Goal: Task Accomplishment & Management: Manage account settings

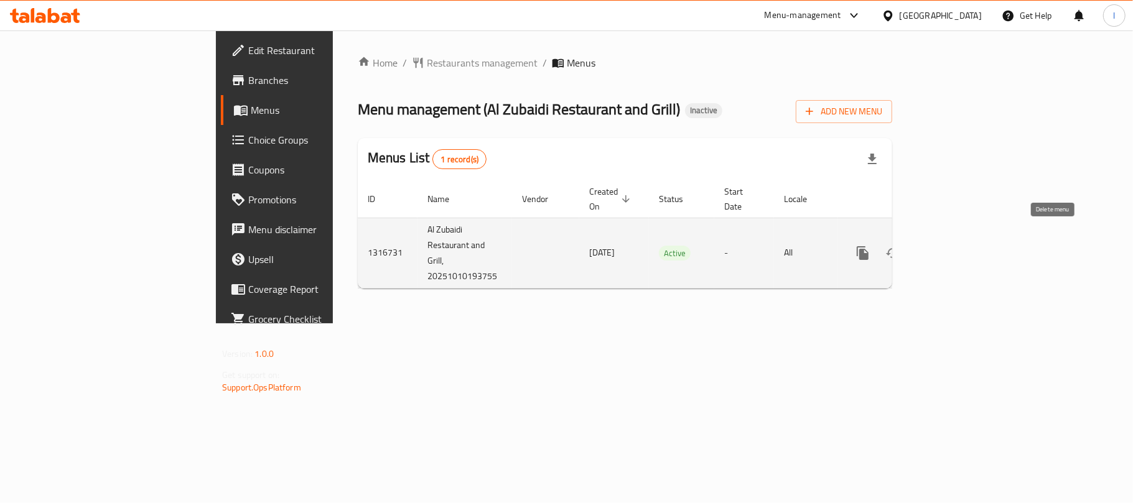
click at [930, 246] on icon "enhanced table" at bounding box center [922, 253] width 15 height 15
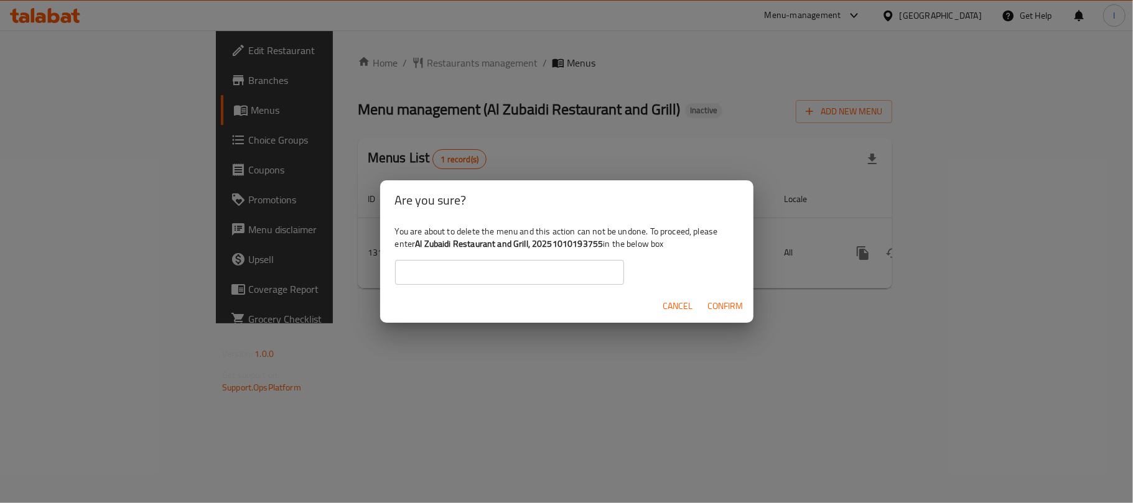
click at [419, 249] on b "Al Zubaidi Restaurant and Grill, 20251010193755" at bounding box center [509, 244] width 188 height 16
drag, startPoint x: 417, startPoint y: 249, endPoint x: 603, endPoint y: 242, distance: 186.7
click at [603, 242] on div "You are about to delete the menu and this action can not be undone. To proceed,…" at bounding box center [566, 255] width 373 height 70
copy b "Al Zubaidi Restaurant and Grill, 20251010193755"
click at [476, 262] on input "text" at bounding box center [509, 272] width 229 height 25
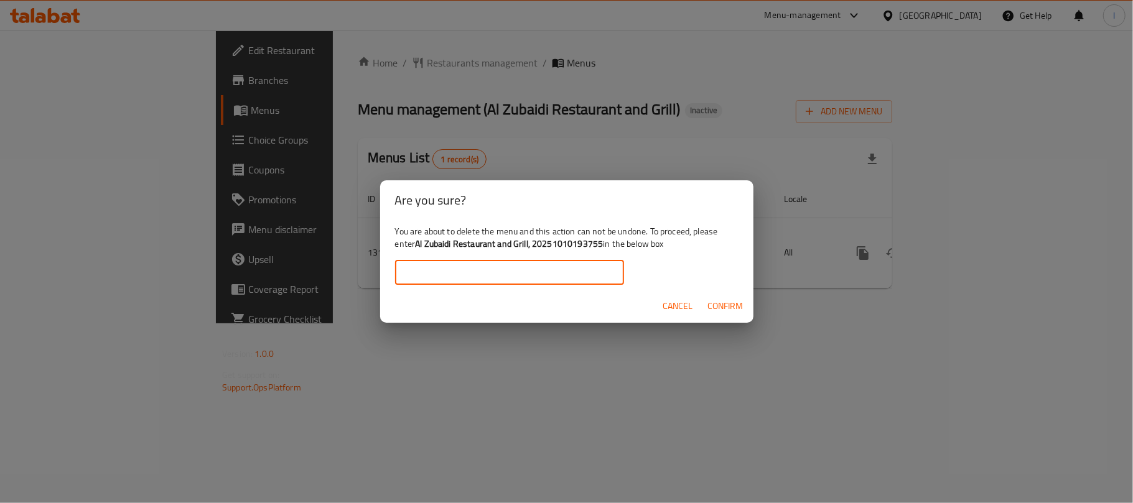
paste input "Al Zubaidi Restaurant and Grill, 20251010193755"
type input "Al Zubaidi Restaurant and Grill, 20251010193755"
click at [715, 299] on span "Confirm" at bounding box center [725, 307] width 35 height 16
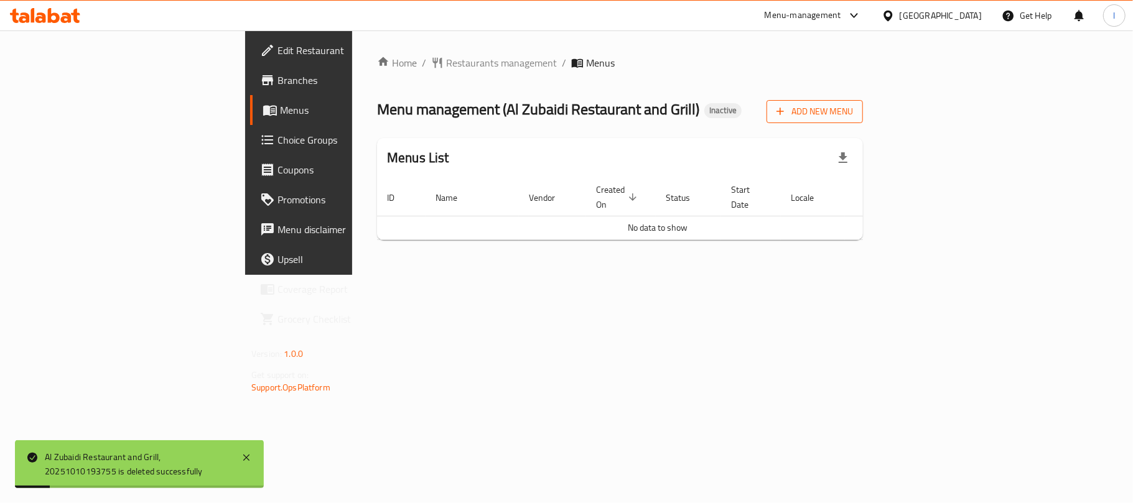
click at [853, 112] on span "Add New Menu" at bounding box center [814, 112] width 77 height 16
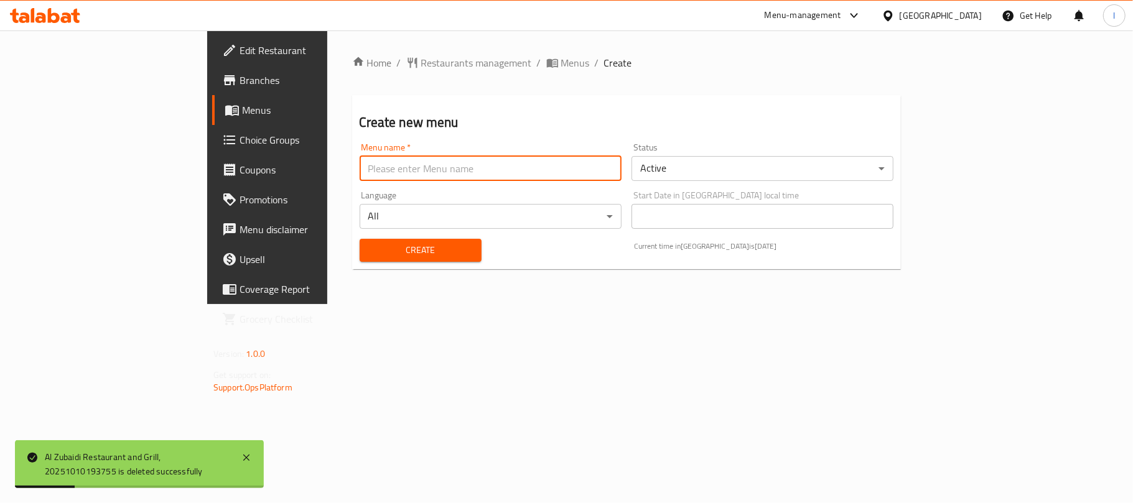
click at [359, 170] on input "text" at bounding box center [490, 168] width 262 height 25
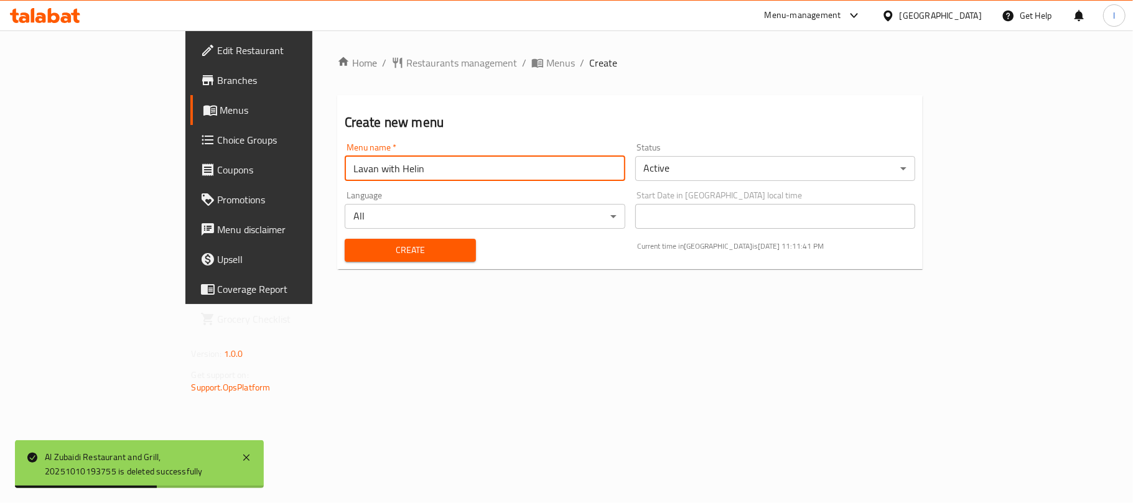
drag, startPoint x: 279, startPoint y: 172, endPoint x: 117, endPoint y: 172, distance: 161.7
click at [185, 172] on div "Edit Restaurant Branches Menus Choice Groups Coupons Promotions Menu disclaimer…" at bounding box center [566, 167] width 763 height 274
type input "Helin"
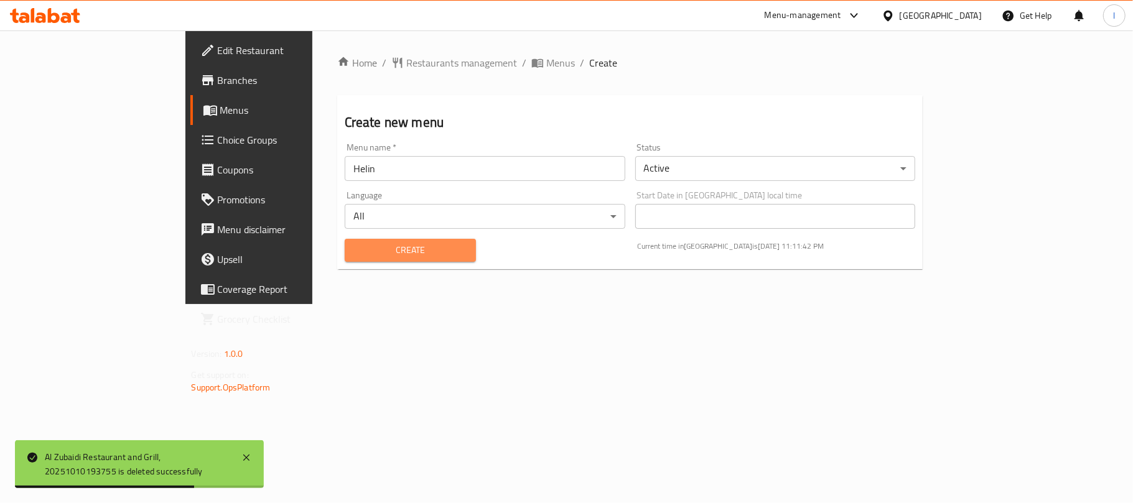
click at [345, 259] on button "Create" at bounding box center [410, 250] width 131 height 23
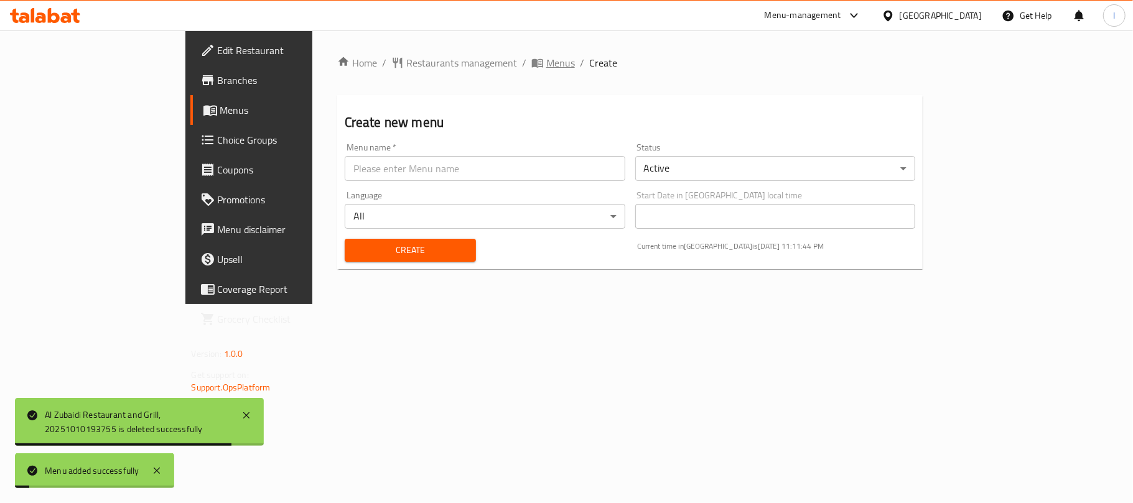
click at [546, 65] on span "Menus" at bounding box center [560, 62] width 29 height 15
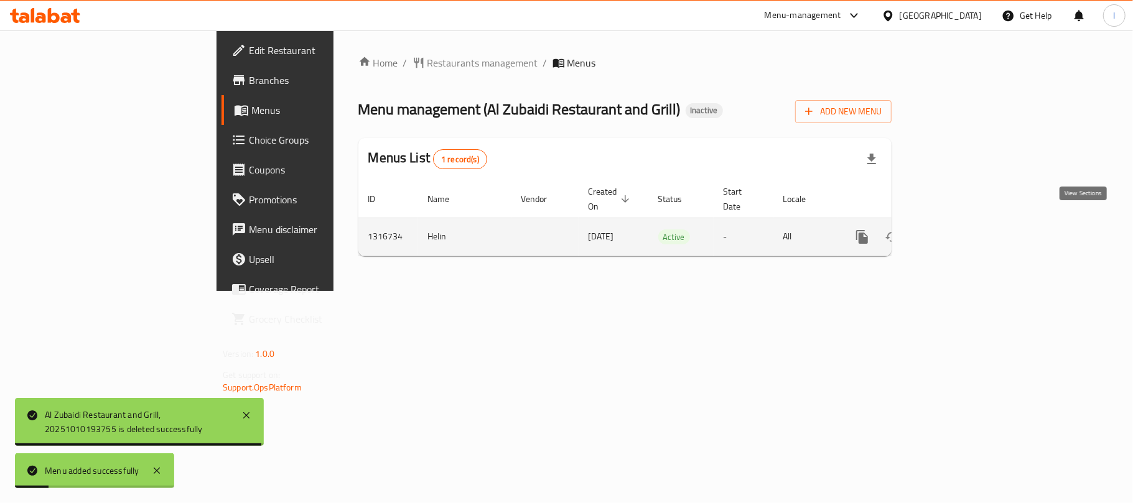
click at [967, 222] on link "enhanced table" at bounding box center [952, 237] width 30 height 30
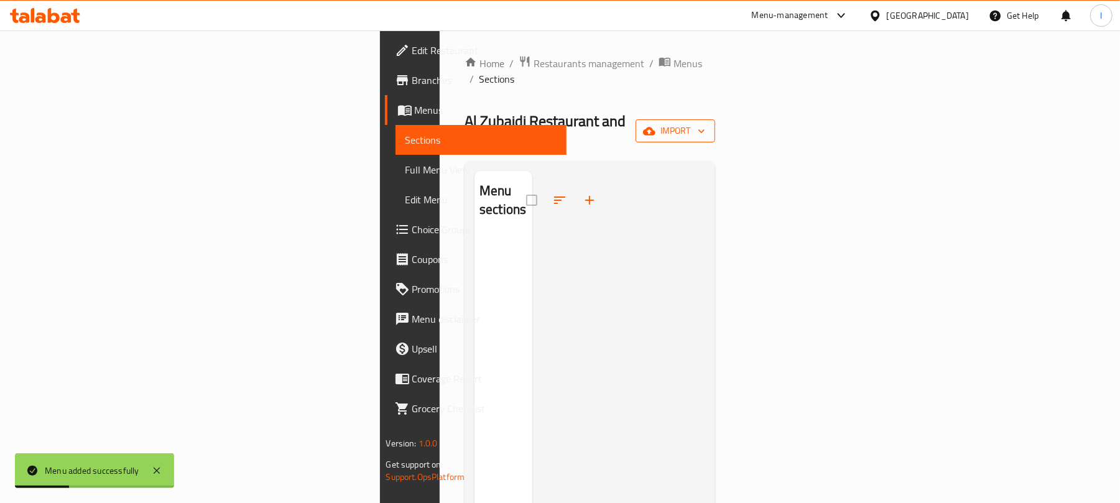
click at [705, 123] on span "import" at bounding box center [676, 131] width 60 height 16
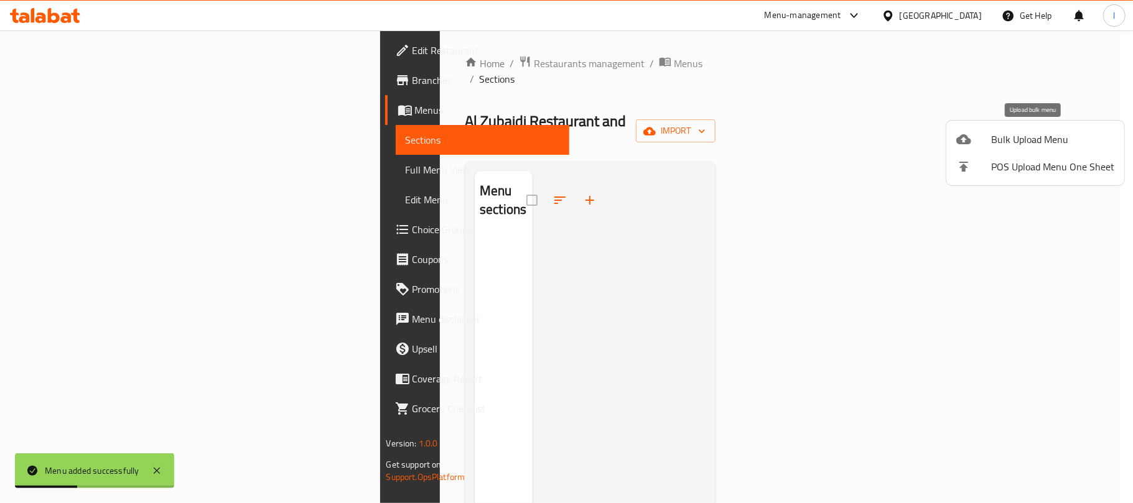
click at [1032, 138] on span "Bulk Upload Menu" at bounding box center [1052, 139] width 123 height 15
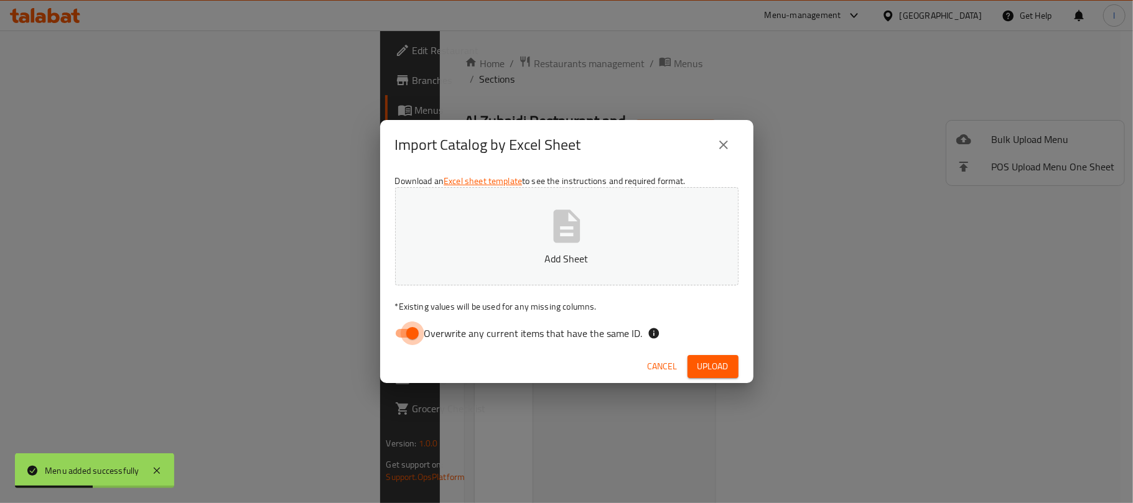
click at [409, 330] on input "Overwrite any current items that have the same ID." at bounding box center [412, 334] width 71 height 24
checkbox input "false"
click at [565, 241] on icon "button" at bounding box center [566, 226] width 27 height 33
click at [710, 373] on span "Upload" at bounding box center [712, 367] width 31 height 16
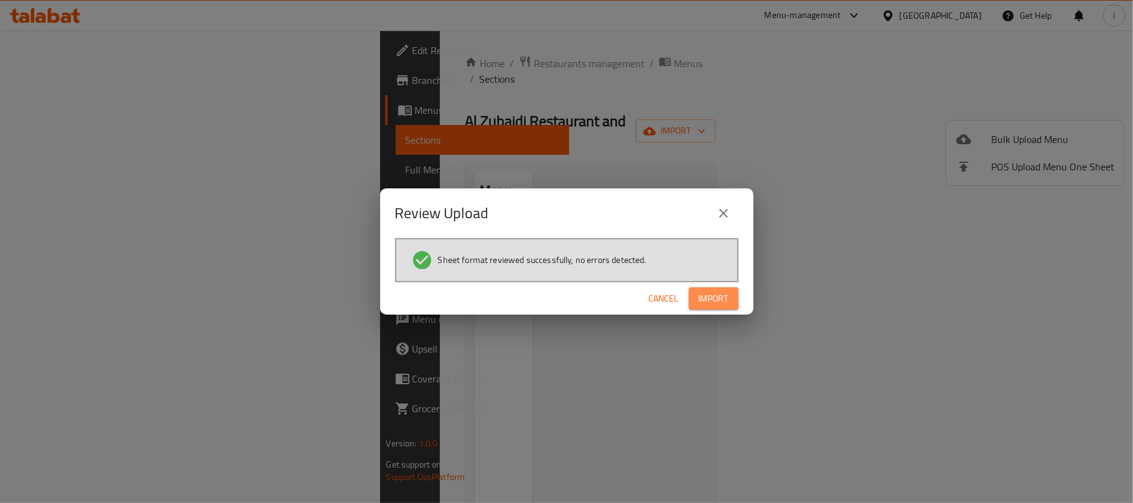
click at [715, 294] on span "Import" at bounding box center [713, 299] width 30 height 16
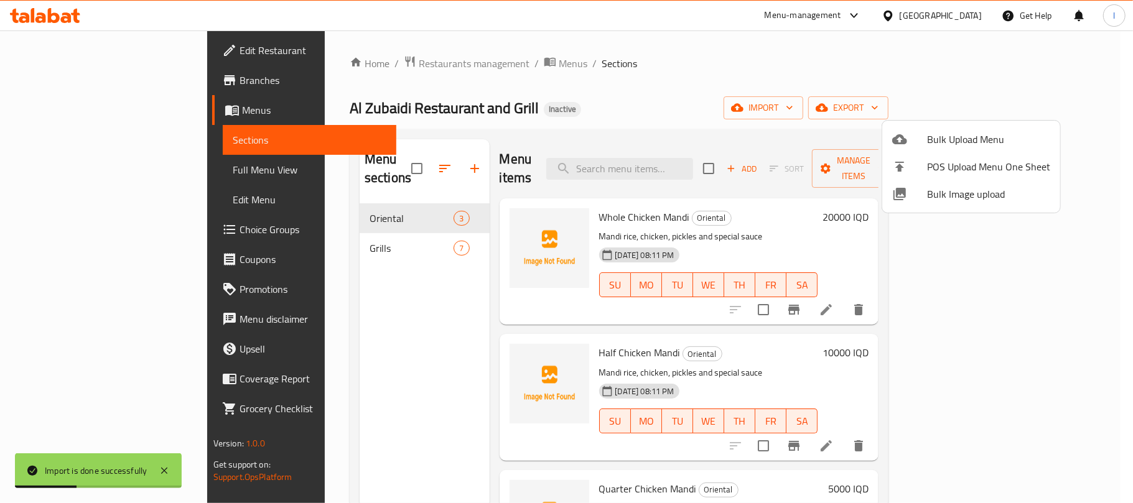
click at [623, 91] on div at bounding box center [566, 251] width 1133 height 503
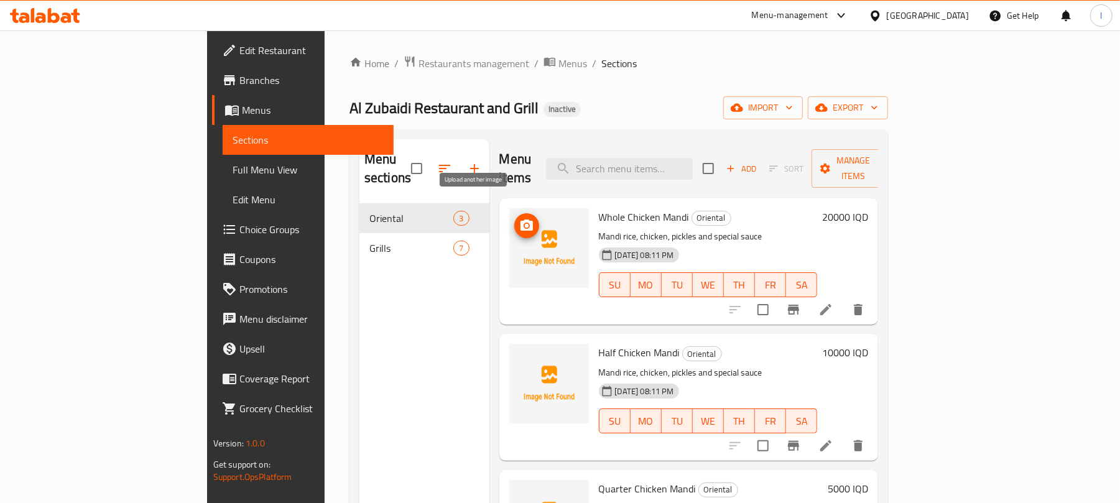
click at [521, 220] on icon "upload picture" at bounding box center [527, 225] width 12 height 11
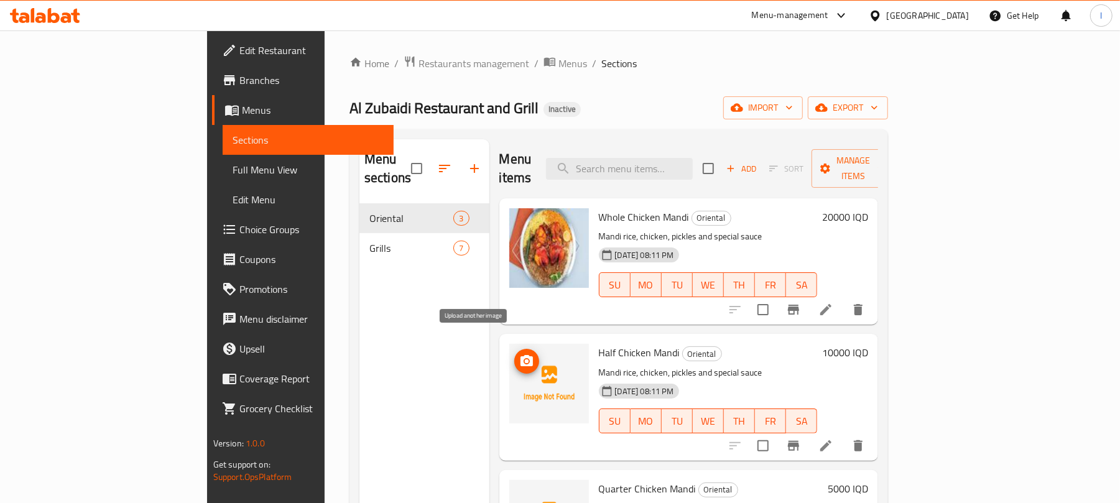
click at [521, 355] on icon "upload picture" at bounding box center [527, 360] width 12 height 11
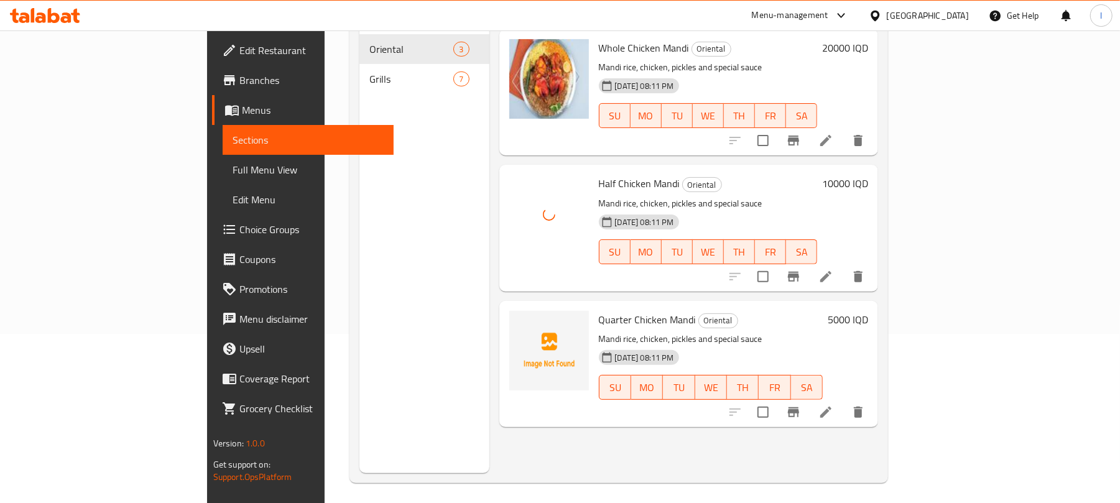
scroll to position [175, 0]
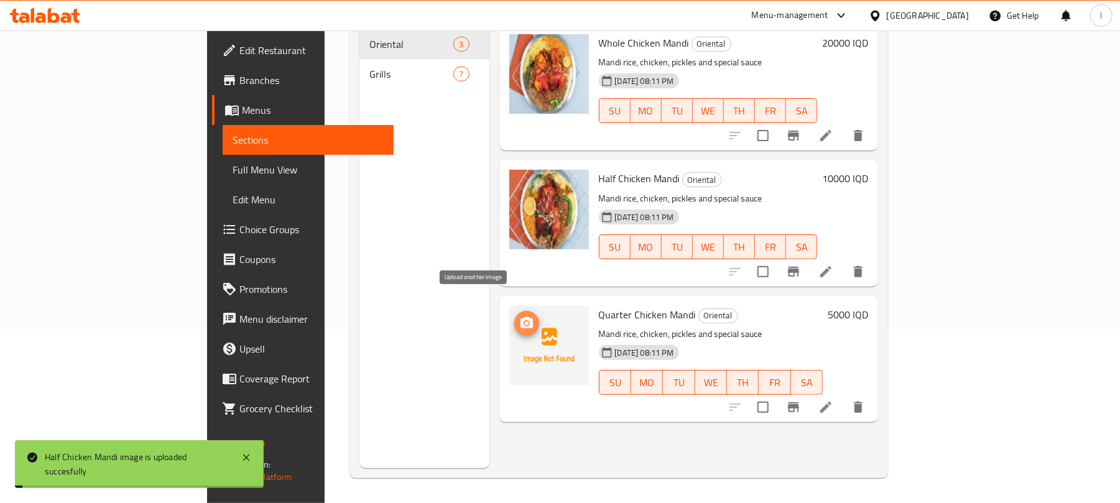
click at [514, 316] on span "upload picture" at bounding box center [526, 323] width 25 height 15
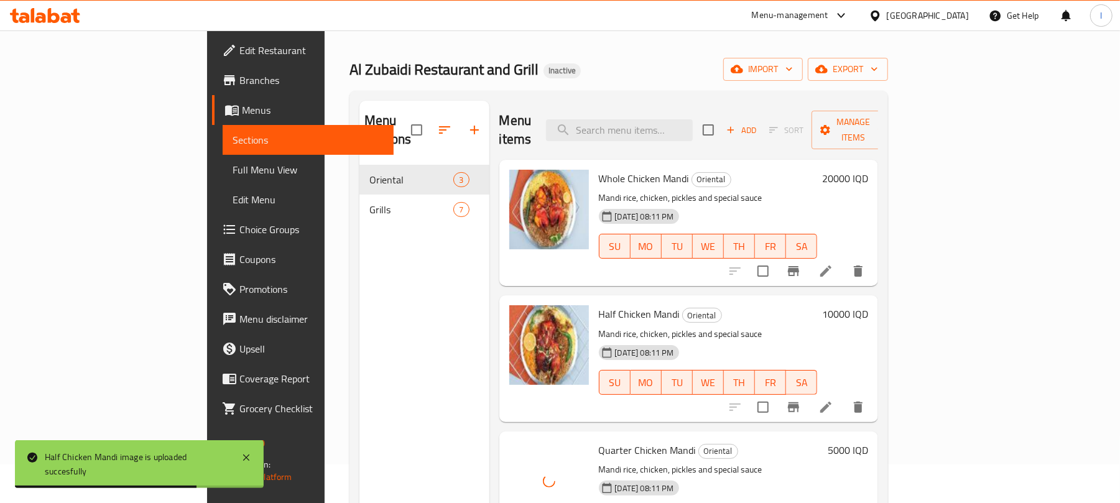
scroll to position [0, 0]
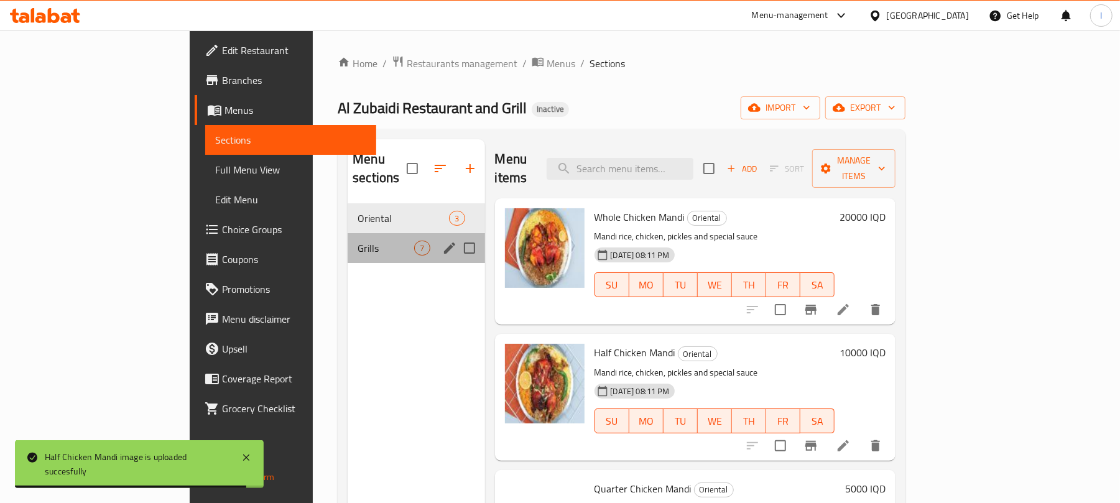
click at [348, 233] on div "Grills 7" at bounding box center [416, 248] width 137 height 30
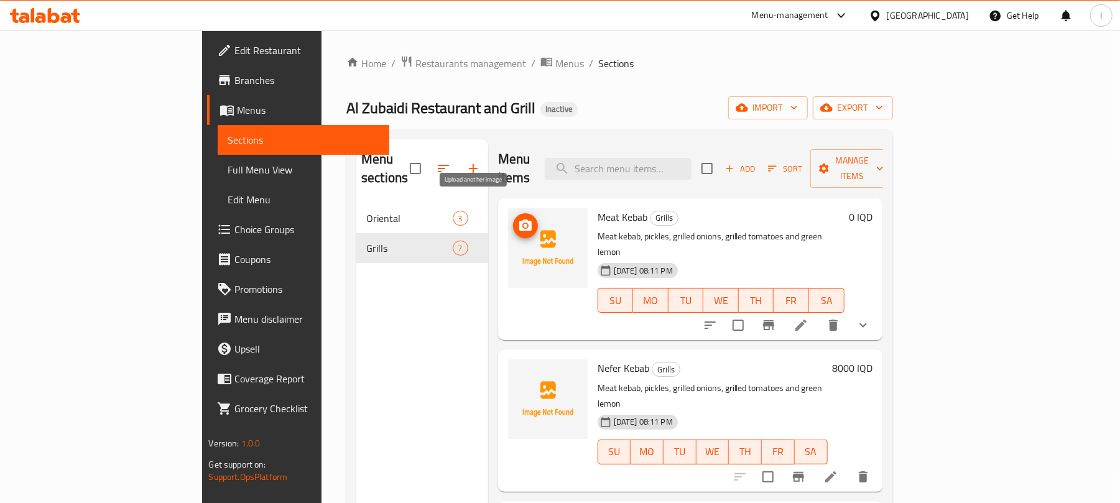
click at [519, 220] on icon "upload picture" at bounding box center [525, 225] width 12 height 11
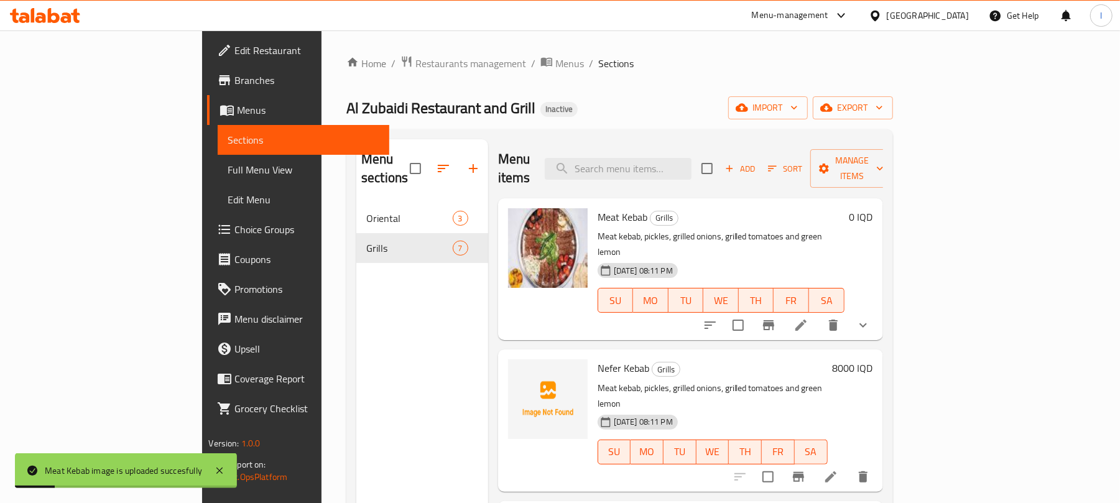
click at [838, 470] on icon at bounding box center [830, 477] width 15 height 15
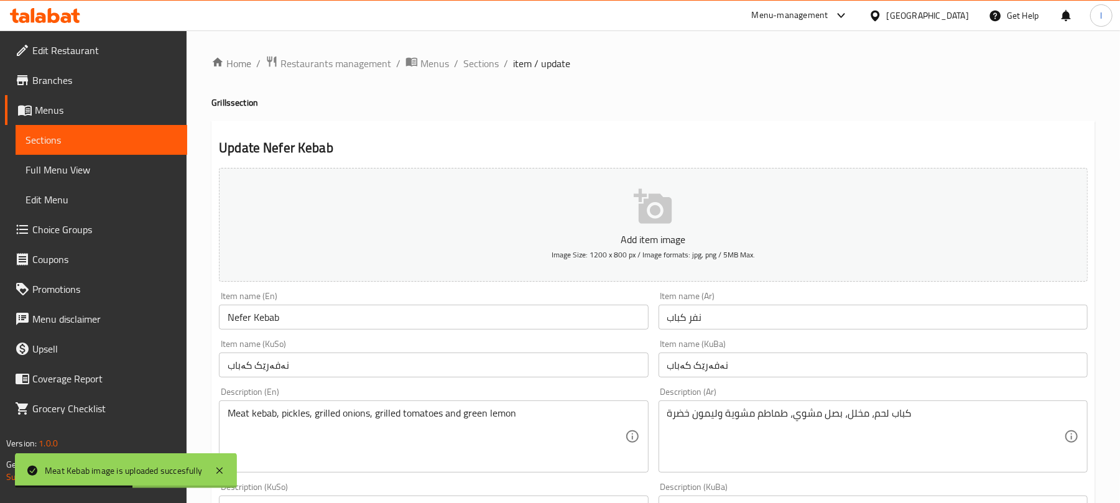
click at [240, 318] on input "Nefer Kebab" at bounding box center [433, 317] width 429 height 25
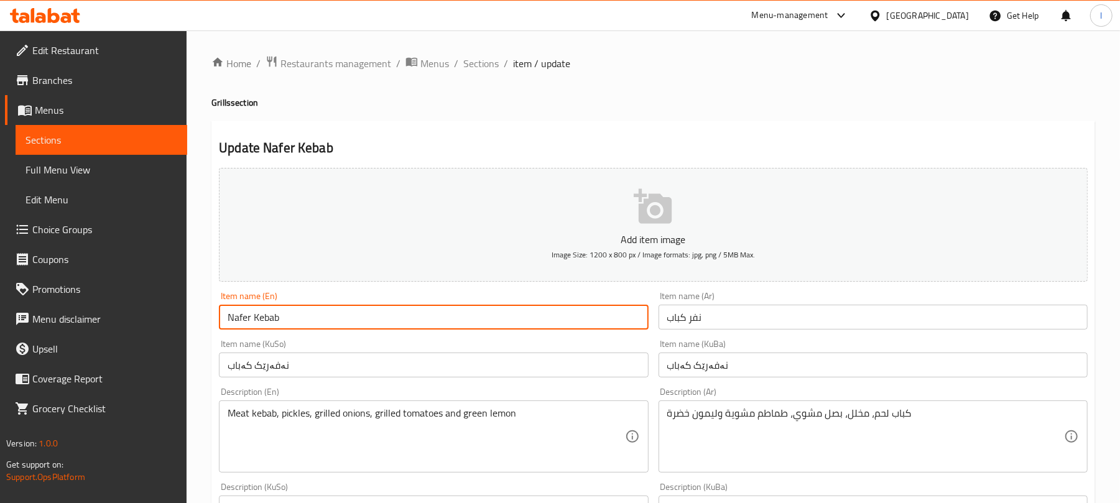
click at [247, 314] on input "Nafer Kebab" at bounding box center [433, 317] width 429 height 25
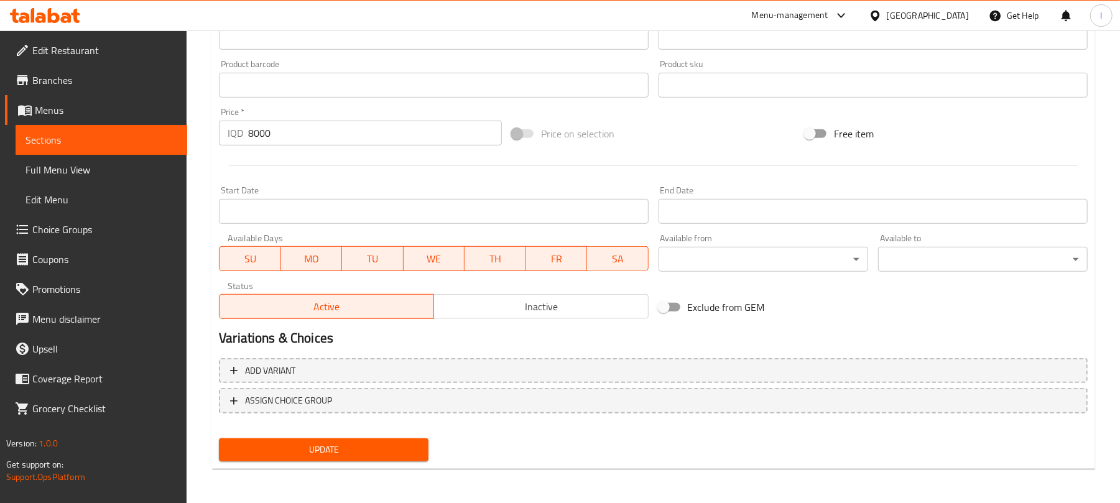
type input "Nafar Kebab"
click at [344, 445] on span "Update" at bounding box center [324, 450] width 190 height 16
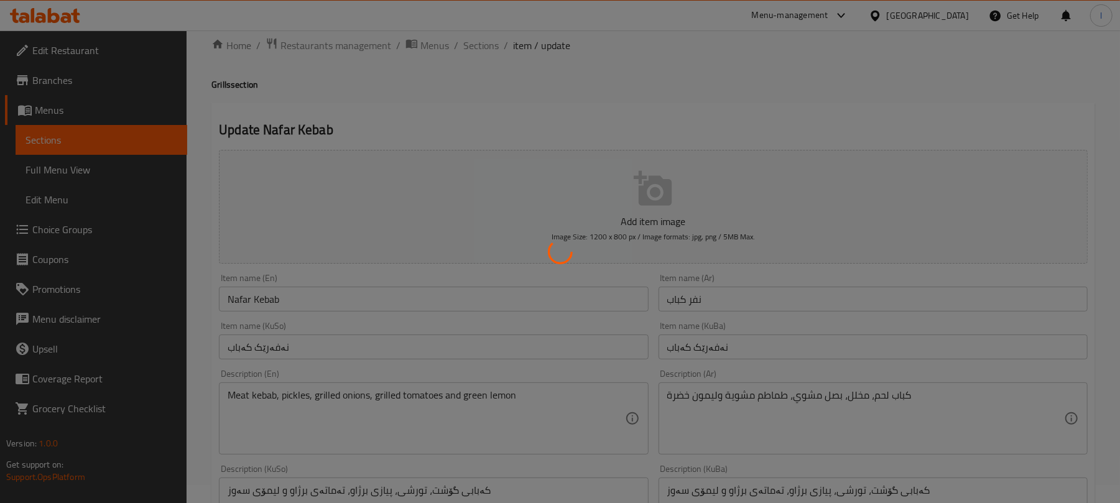
scroll to position [0, 0]
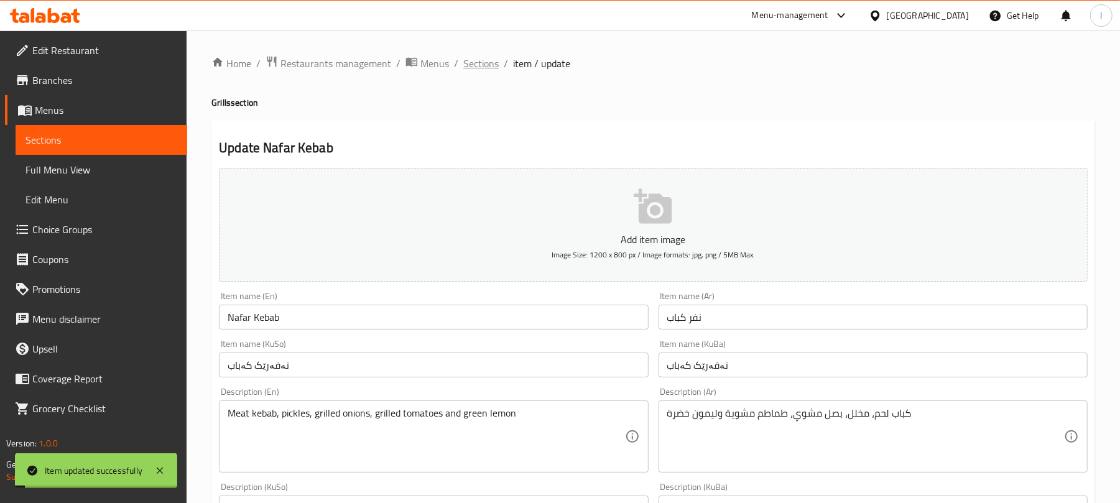
click at [481, 60] on span "Sections" at bounding box center [480, 63] width 35 height 15
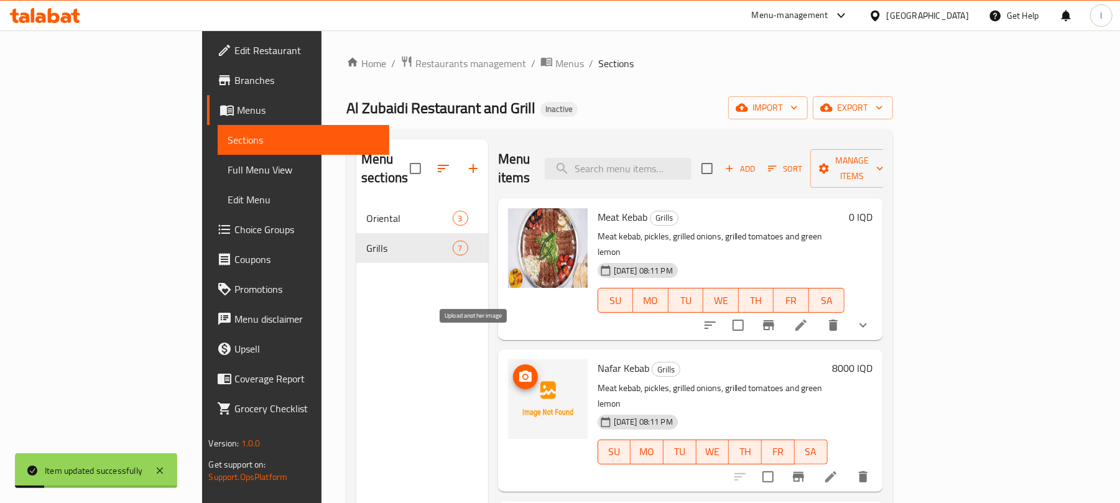
click at [518, 369] on icon "upload picture" at bounding box center [525, 376] width 15 height 15
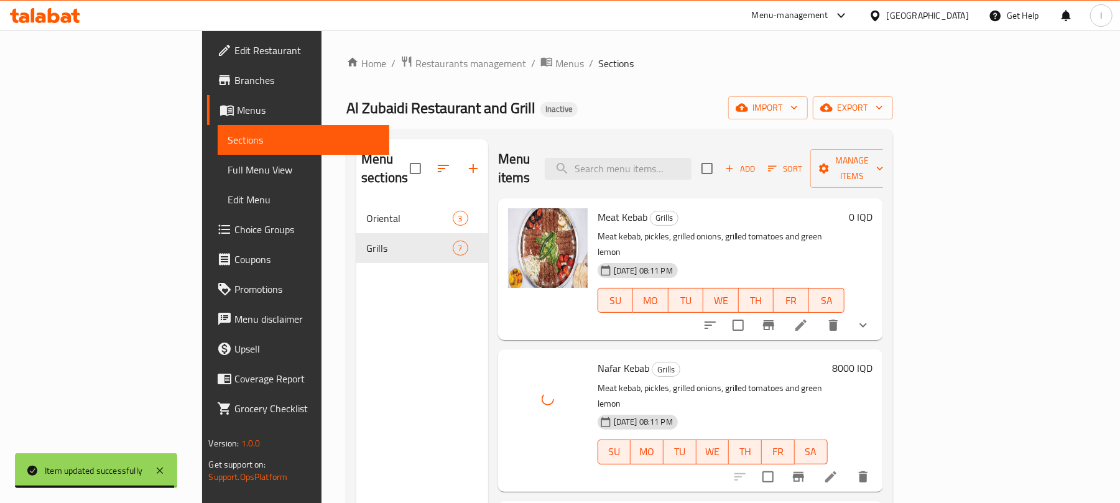
scroll to position [304, 0]
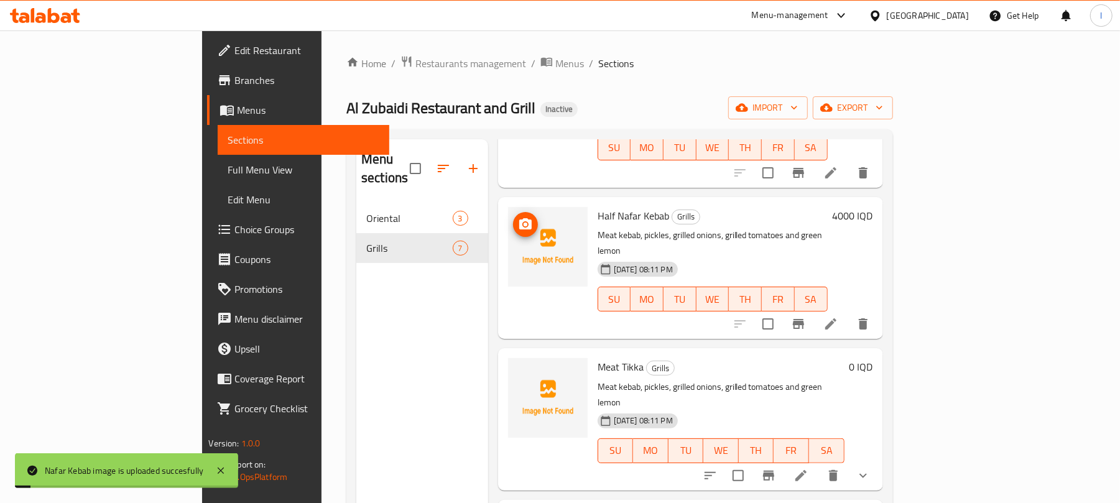
click at [519, 218] on icon "upload picture" at bounding box center [525, 223] width 12 height 11
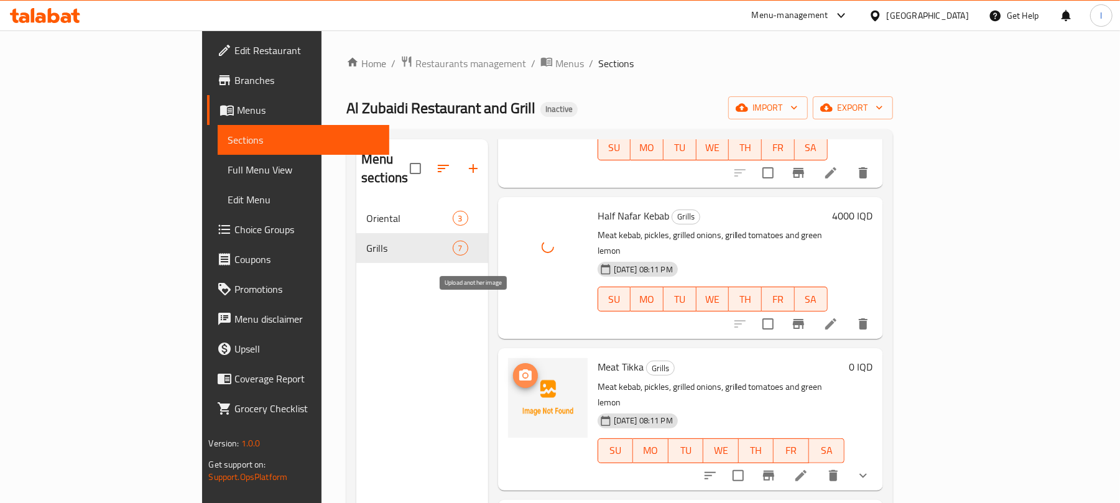
click at [519, 369] on icon "upload picture" at bounding box center [525, 374] width 12 height 11
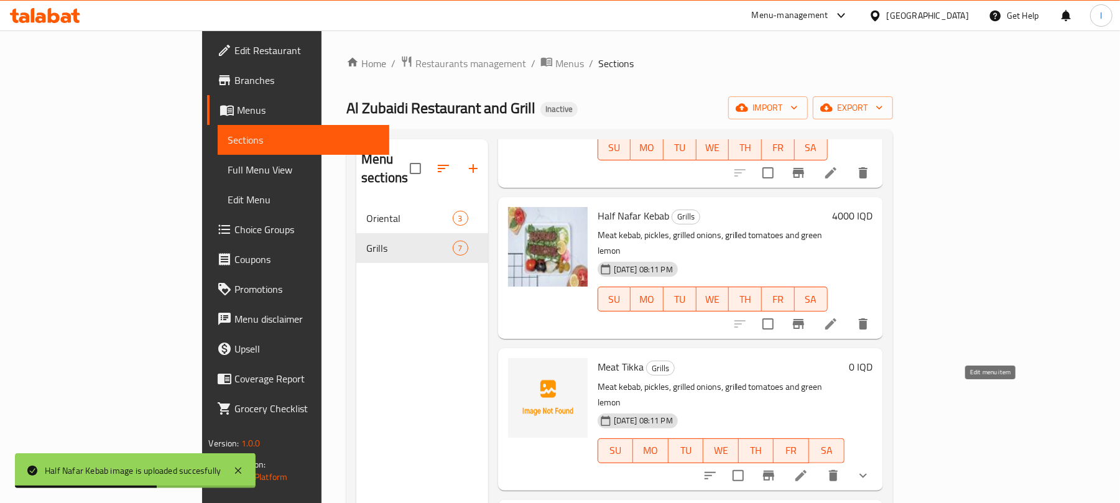
click at [807, 470] on icon at bounding box center [800, 475] width 11 height 11
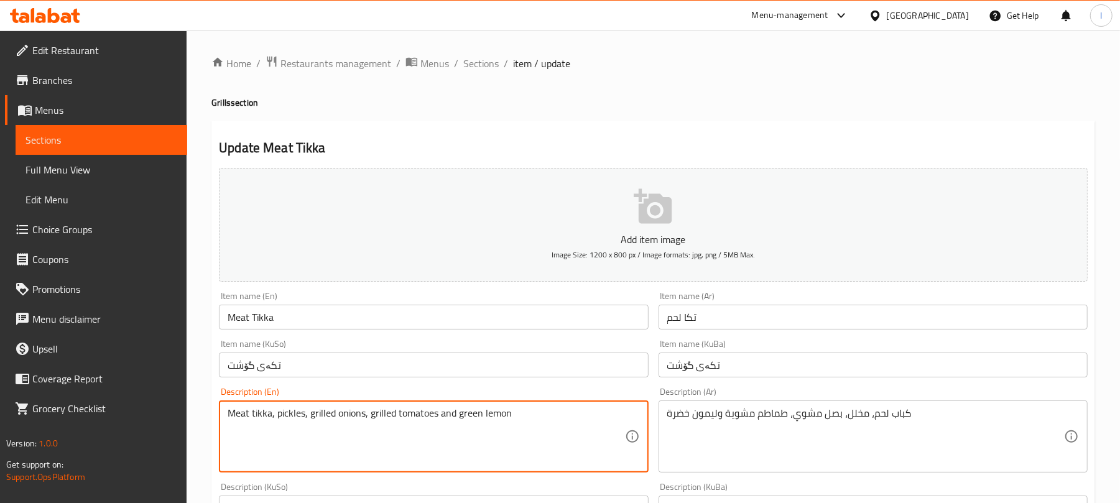
type textarea "Meat tikka, pickles, grilled onions, grilled tomatoes and green lemon"
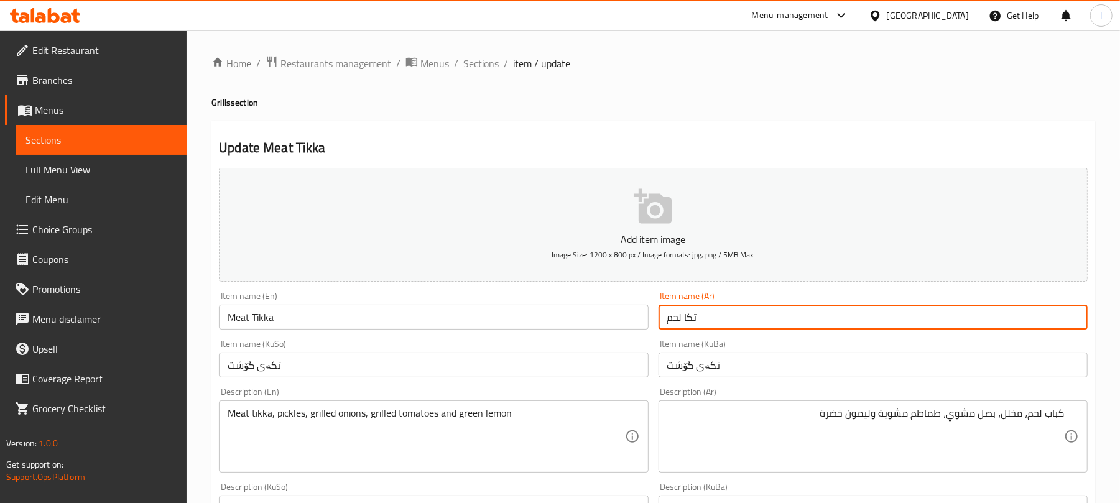
drag, startPoint x: 717, startPoint y: 322, endPoint x: 650, endPoint y: 322, distance: 66.6
click at [650, 322] on div "Add item image Image Size: 1200 x 800 px / Image formats: jpg, png / 5MB Max. I…" at bounding box center [653, 502] width 879 height 679
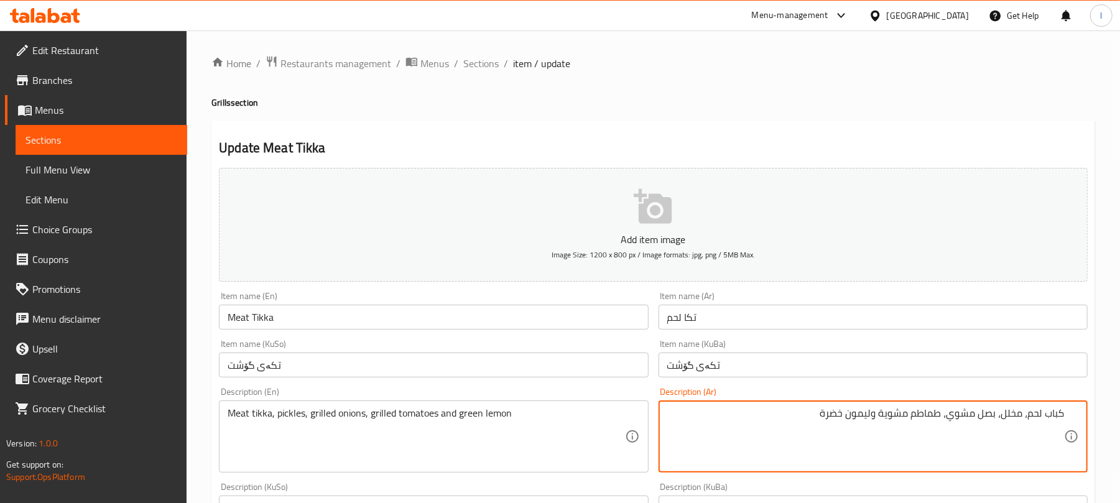
drag, startPoint x: 1028, startPoint y: 421, endPoint x: 1105, endPoint y: 415, distance: 77.3
paste textarea "تكا"
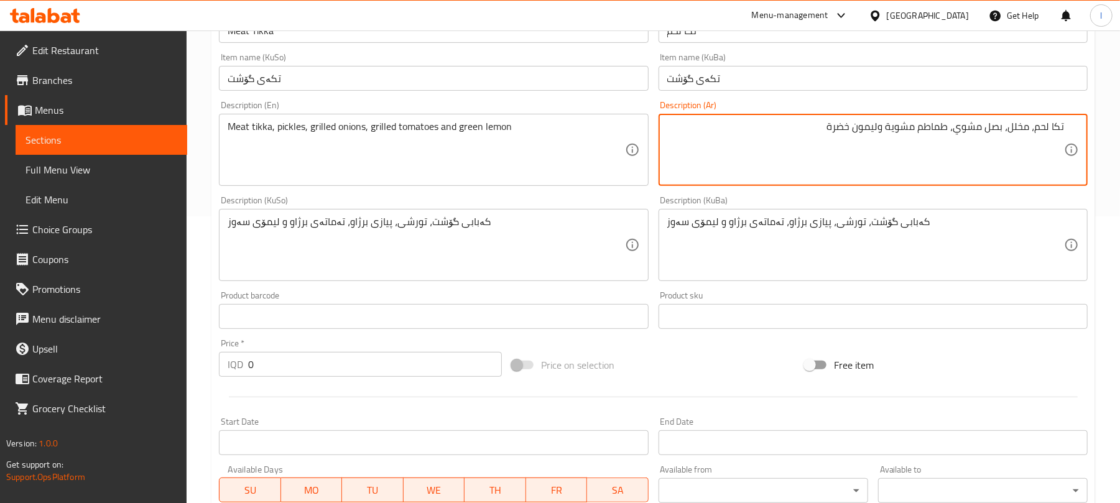
scroll to position [280, 0]
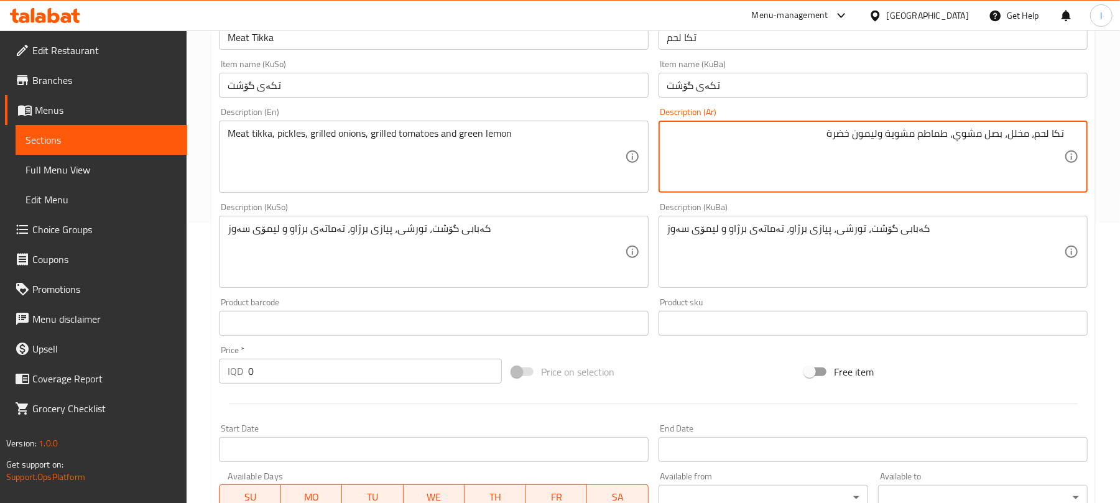
type textarea "تكا لحم، مخلل، بصل مشوي، طماطم مشوية وليمون خضرة"
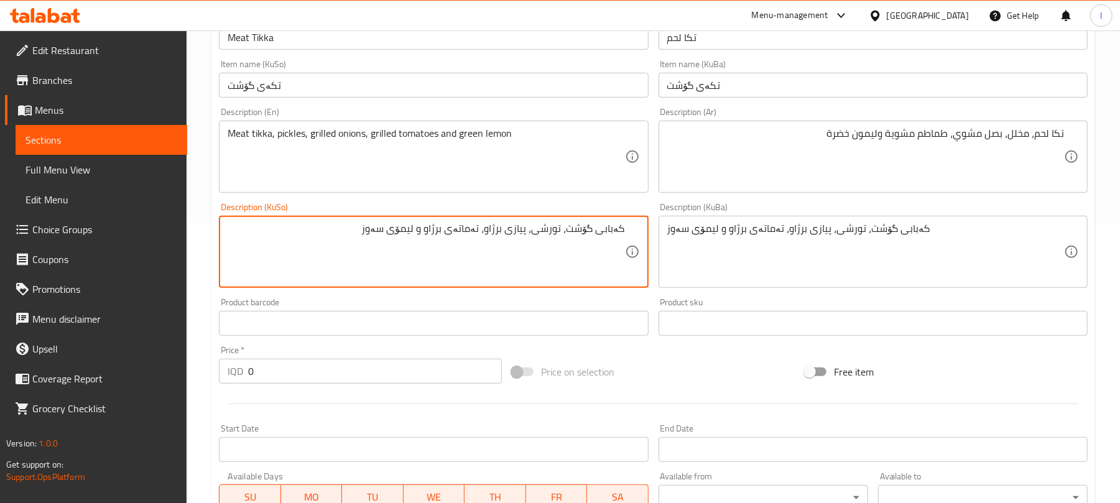
drag, startPoint x: 603, startPoint y: 228, endPoint x: 680, endPoint y: 195, distance: 83.6
click at [677, 197] on div "Add item image Image Size: 1200 x 800 px / Image formats: jpg, png / 5MB Max. I…" at bounding box center [653, 222] width 879 height 679
click at [573, 231] on textarea "تکەی گۆشت، تورشی، پیازی برژاو، تەماتەی برژاو و لیمۆی سەوز" at bounding box center [426, 252] width 397 height 59
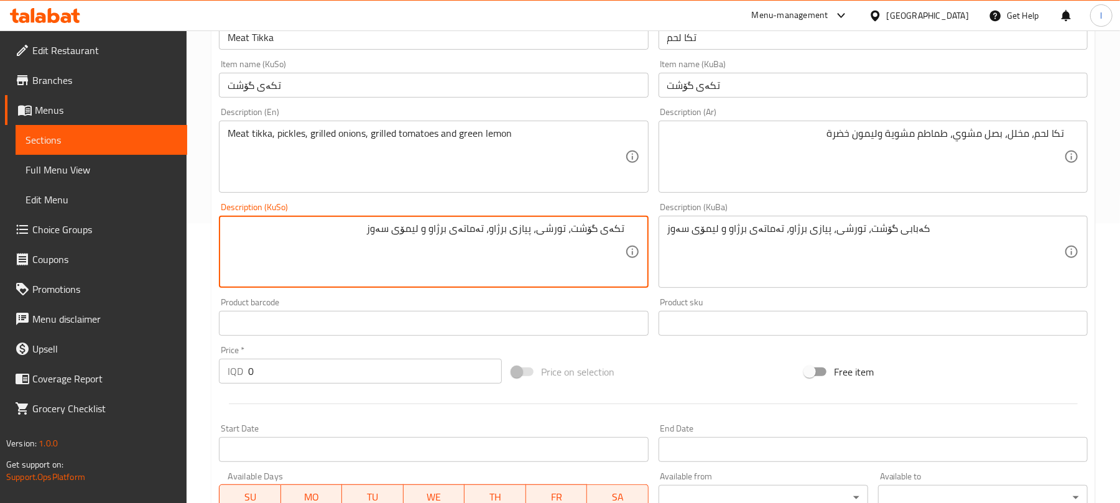
type textarea "تکەی گۆشت، تورشی، پیازی برژاو، تەماتەی برژاو و لیمۆی سەوز"
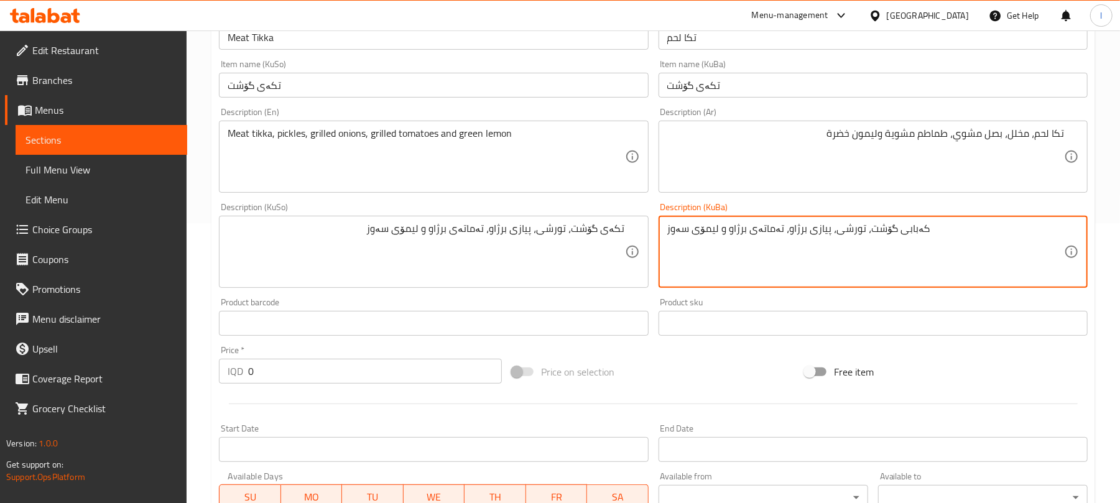
click at [733, 231] on textarea "کەبابی گۆشت، تورشی، پیازی برژاو، تەماتەی برژاو و لیمۆی سەوز" at bounding box center [865, 252] width 397 height 59
paste textarea "تکە"
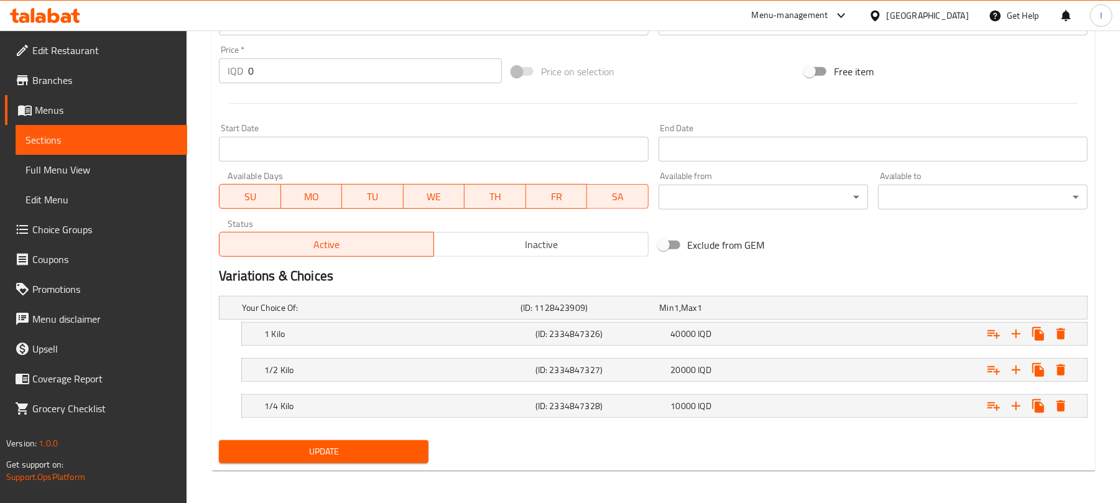
scroll to position [585, 0]
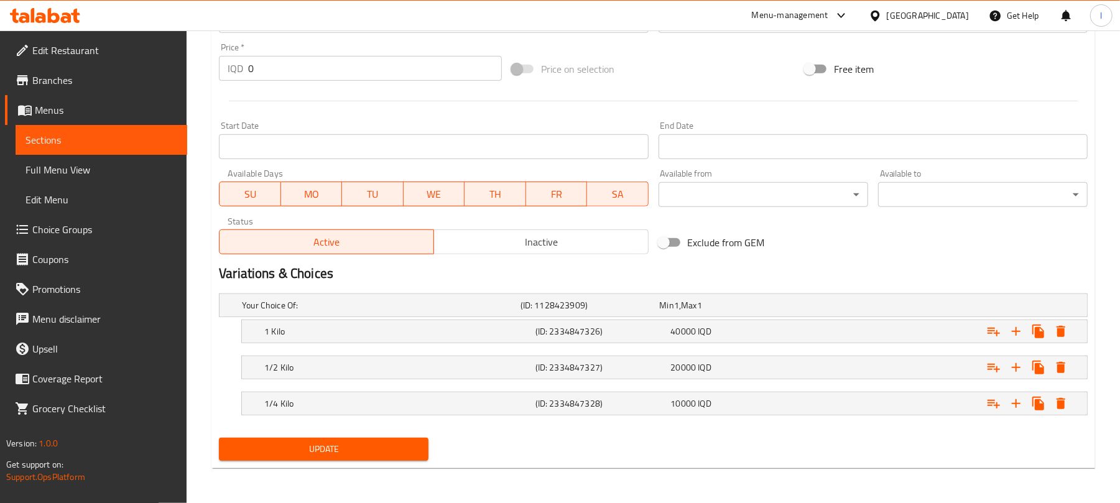
type textarea "تکەی گۆشت، تورشی، پیازی برژاو، تەماتەی برژاو و لیمۆی سەوز"
click at [419, 445] on button "Update" at bounding box center [324, 449] width 210 height 23
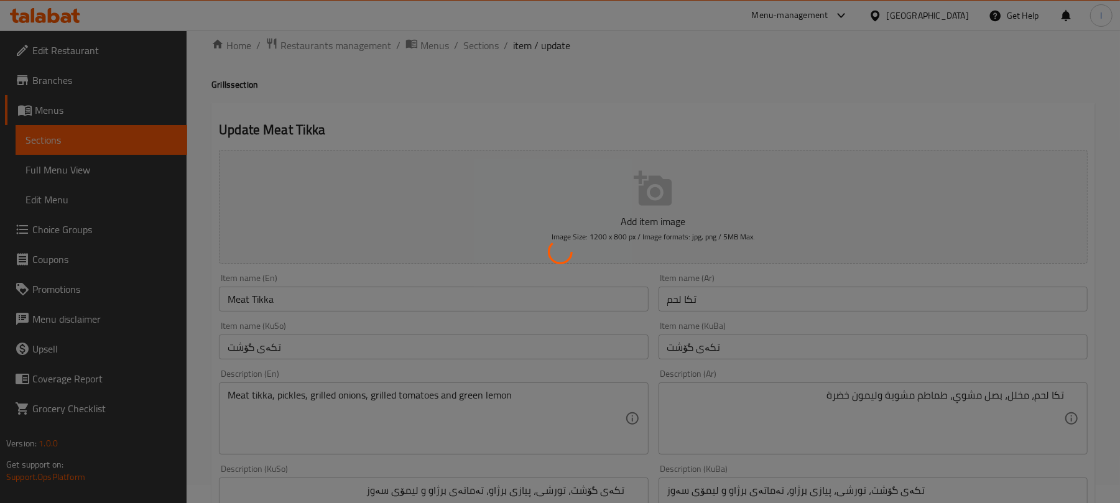
scroll to position [0, 0]
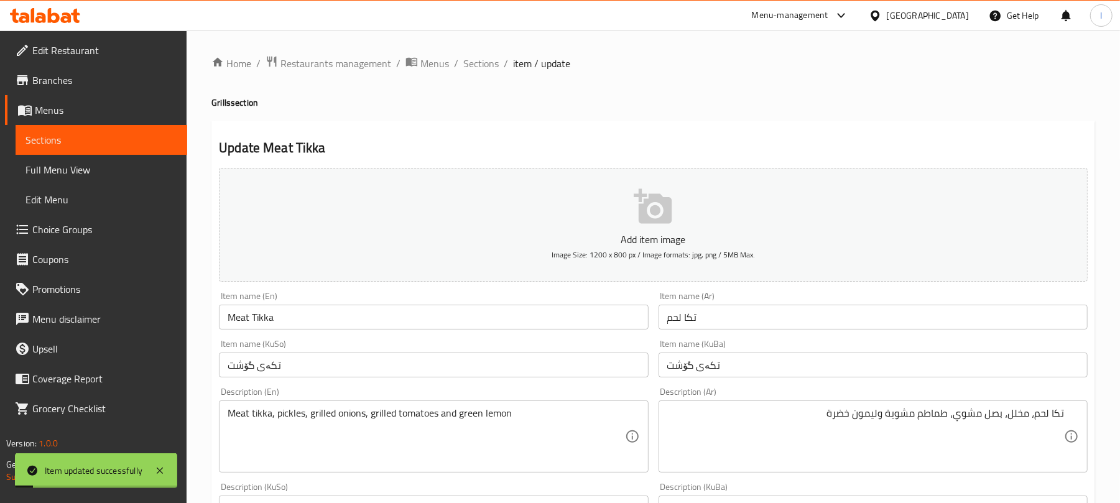
click at [474, 56] on span "Sections" at bounding box center [480, 63] width 35 height 15
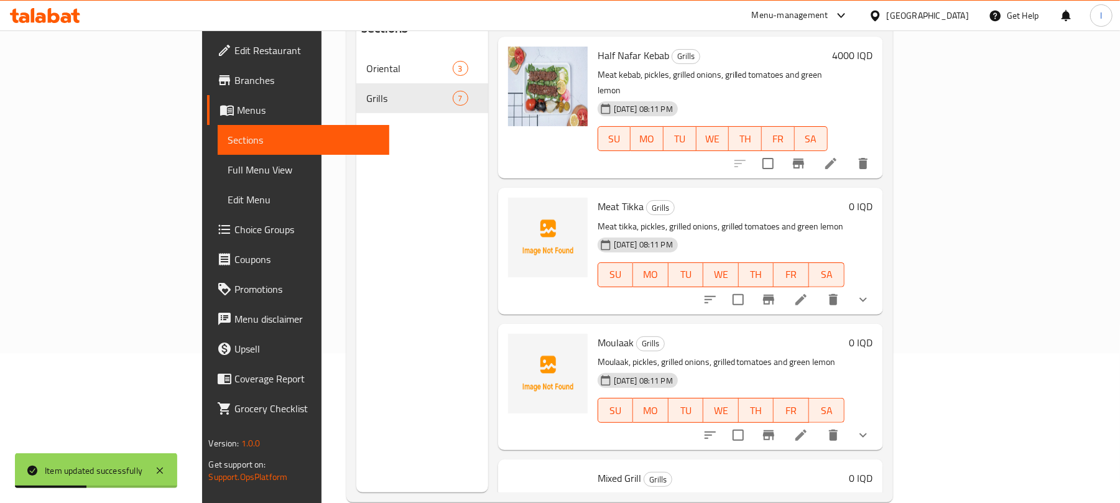
scroll to position [317, 0]
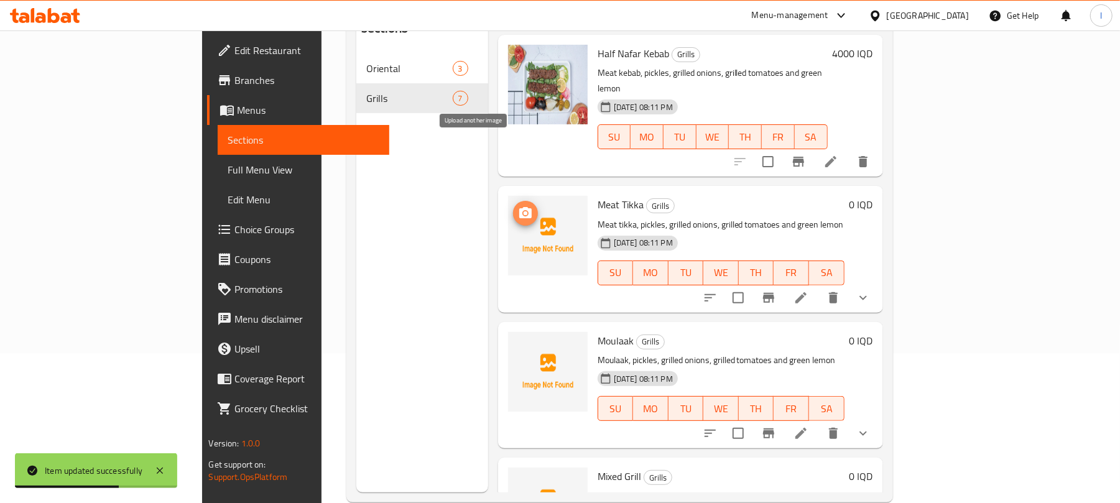
click at [518, 206] on icon "upload picture" at bounding box center [525, 213] width 15 height 15
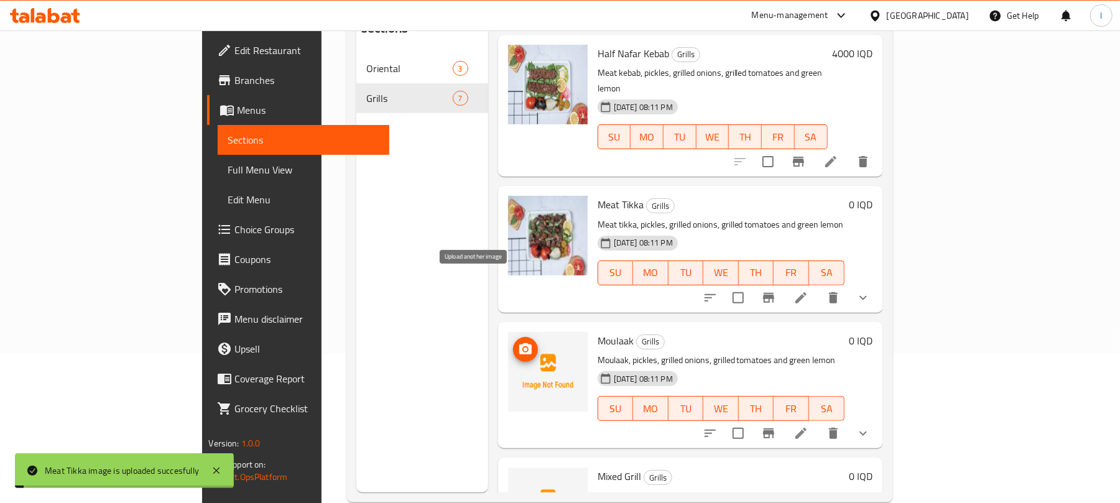
click at [519, 343] on icon "upload picture" at bounding box center [525, 348] width 12 height 11
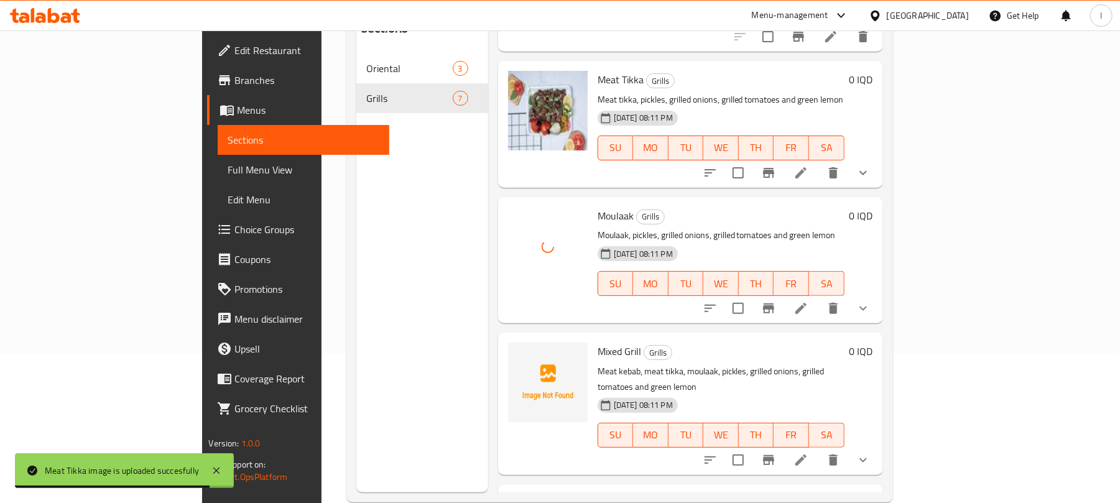
scroll to position [478, 0]
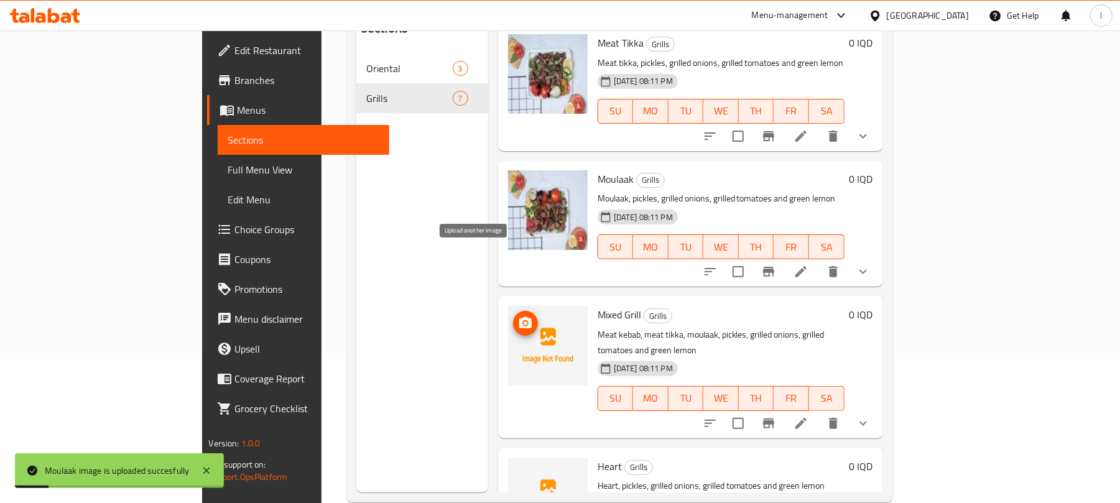
click at [518, 316] on icon "upload picture" at bounding box center [525, 323] width 15 height 15
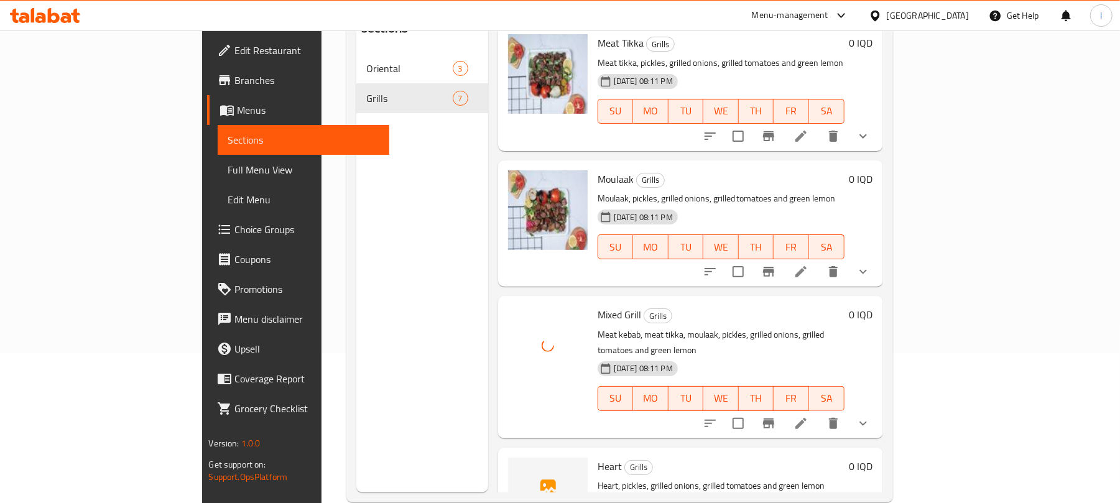
scroll to position [175, 0]
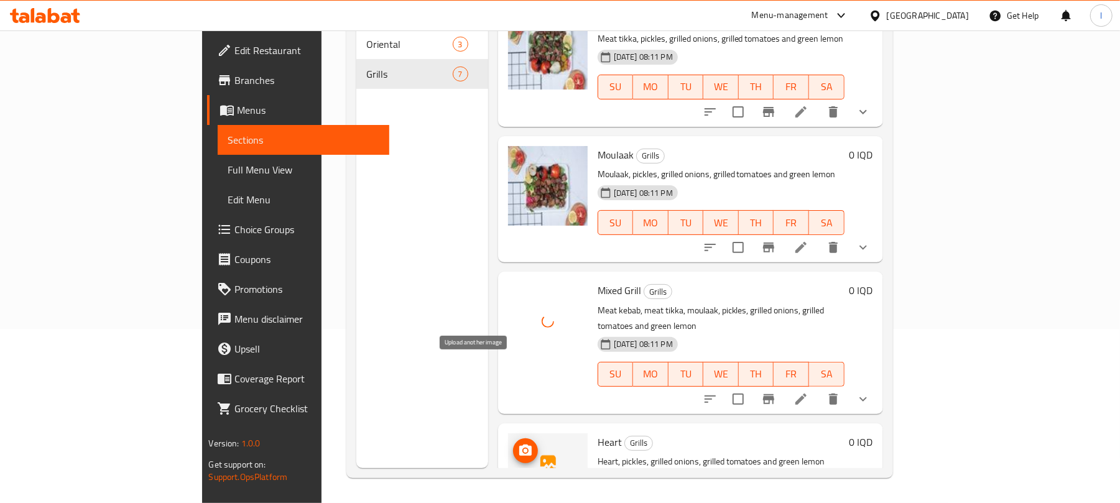
click at [519, 445] on icon "upload picture" at bounding box center [525, 450] width 12 height 11
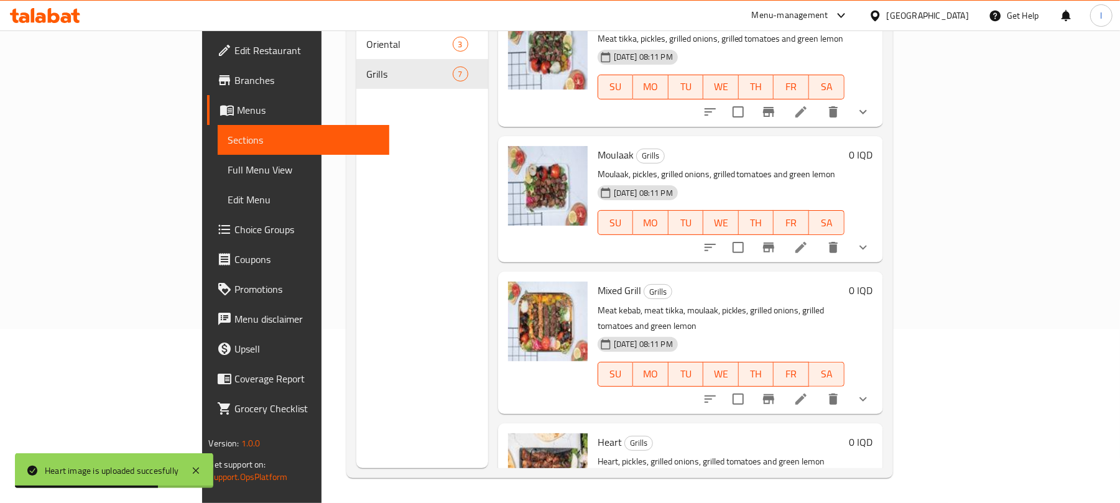
click at [228, 165] on span "Full Menu View" at bounding box center [304, 169] width 152 height 15
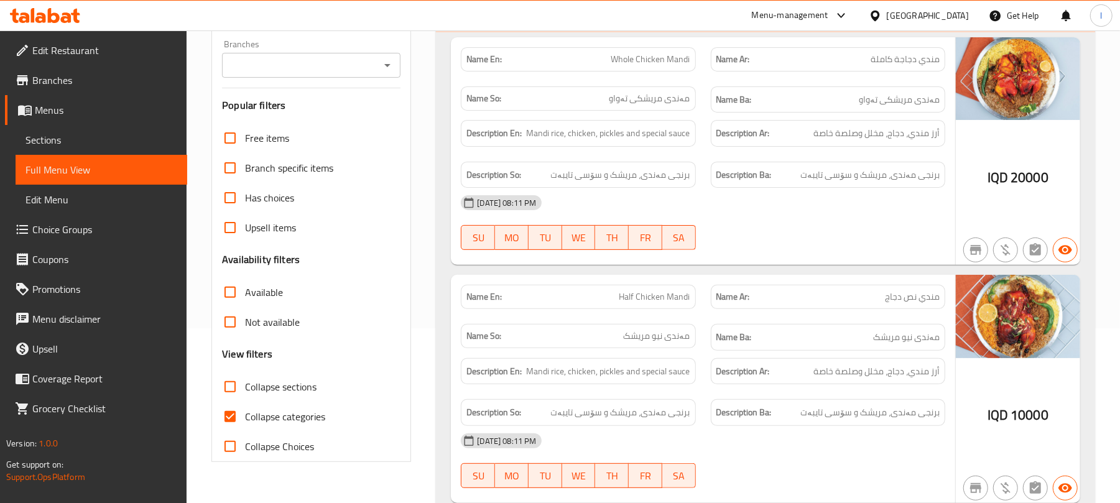
click at [386, 58] on icon "Open" at bounding box center [387, 65] width 15 height 15
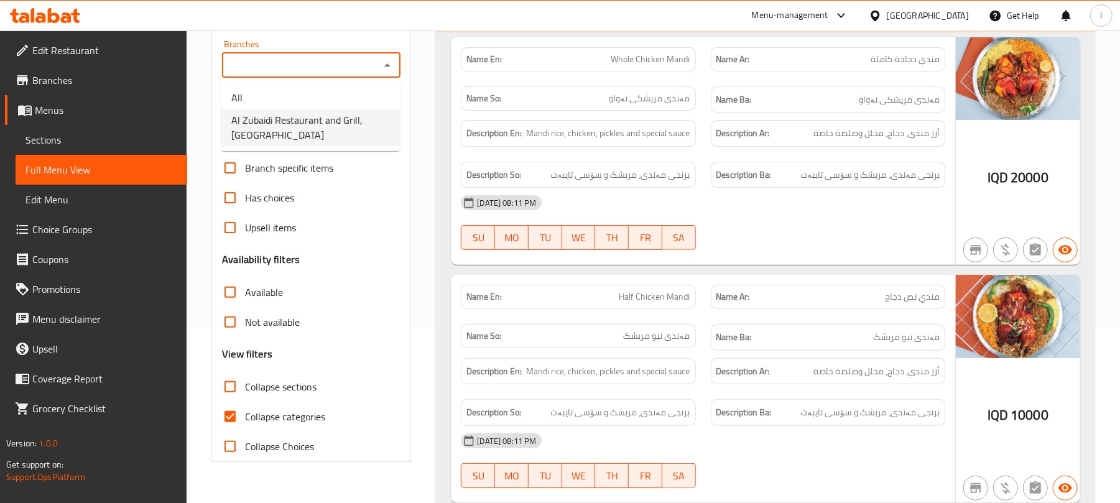
click at [309, 123] on span "Al Zubaidi Restaurant and Grill, Al Zubair" at bounding box center [310, 128] width 159 height 30
type input "Al Zubaidi Restaurant and Grill, Al Zubair"
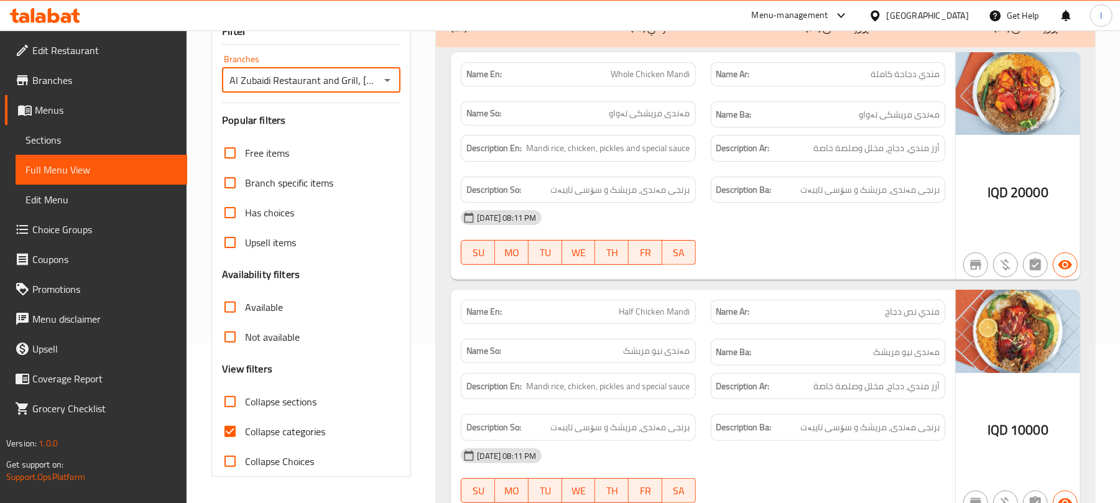
scroll to position [175, 0]
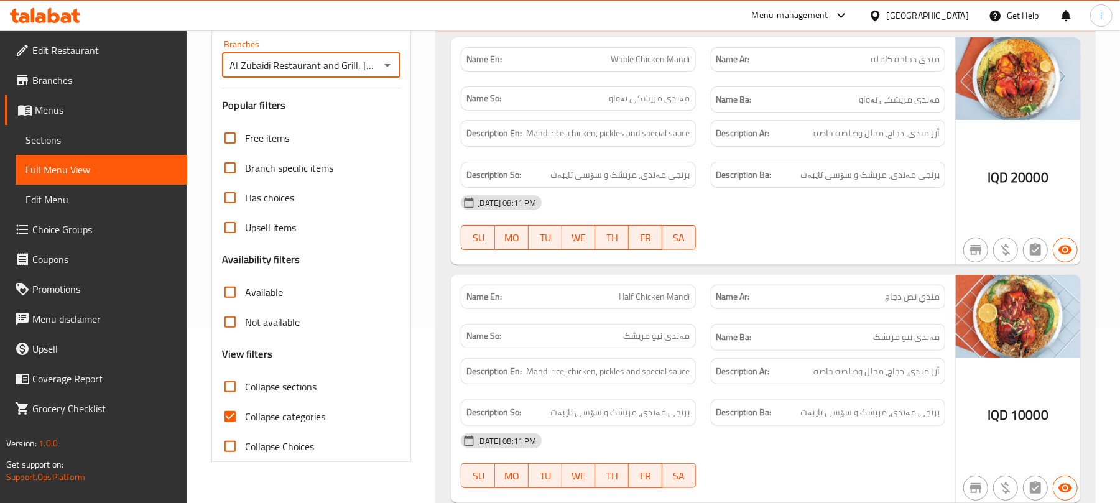
click at [230, 411] on input "Collapse categories" at bounding box center [230, 417] width 30 height 30
checkbox input "false"
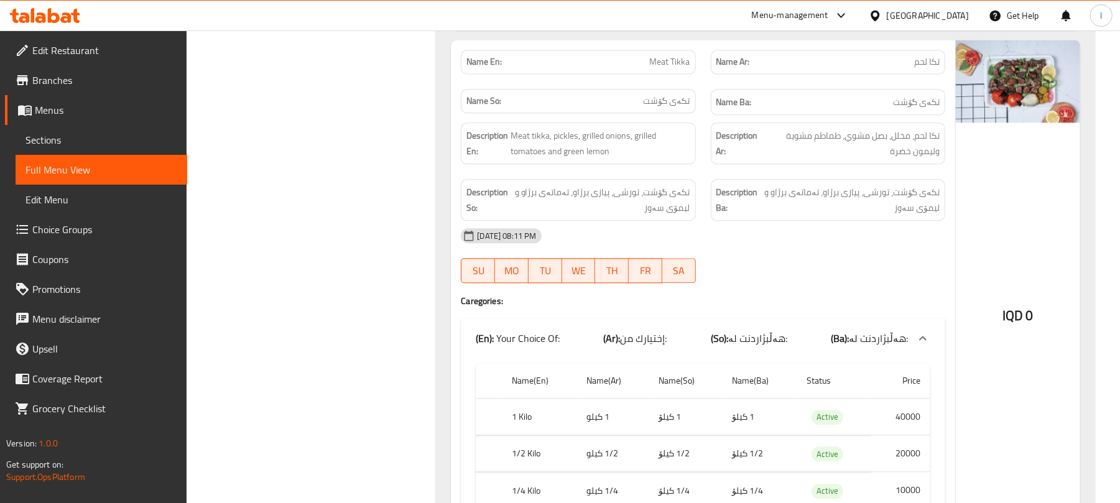
scroll to position [2001, 0]
drag, startPoint x: 908, startPoint y: 437, endPoint x: 927, endPoint y: 432, distance: 19.3
click at [927, 432] on td "40000" at bounding box center [900, 418] width 59 height 37
drag, startPoint x: 908, startPoint y: 471, endPoint x: 929, endPoint y: 468, distance: 20.7
click at [929, 468] on td "20000" at bounding box center [900, 455] width 59 height 37
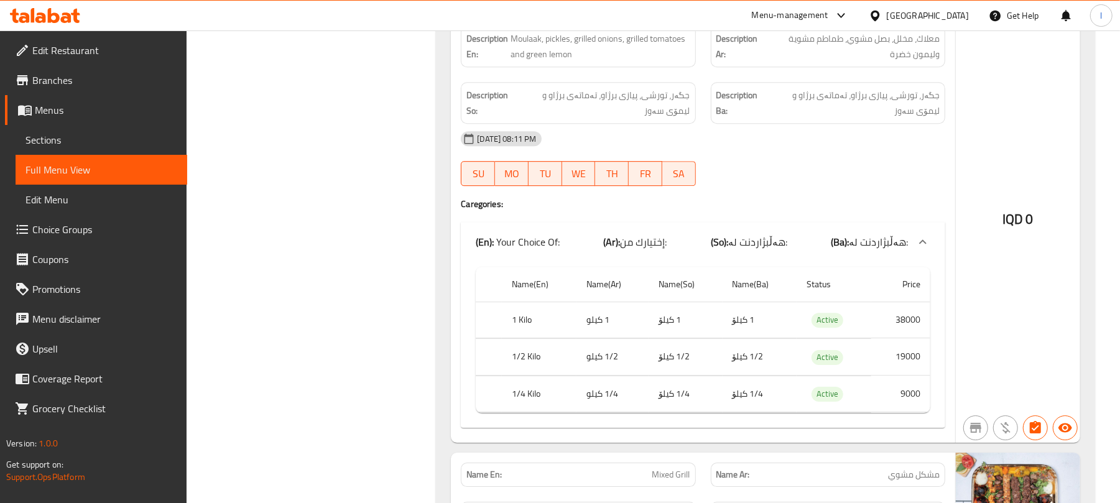
scroll to position [2305, 0]
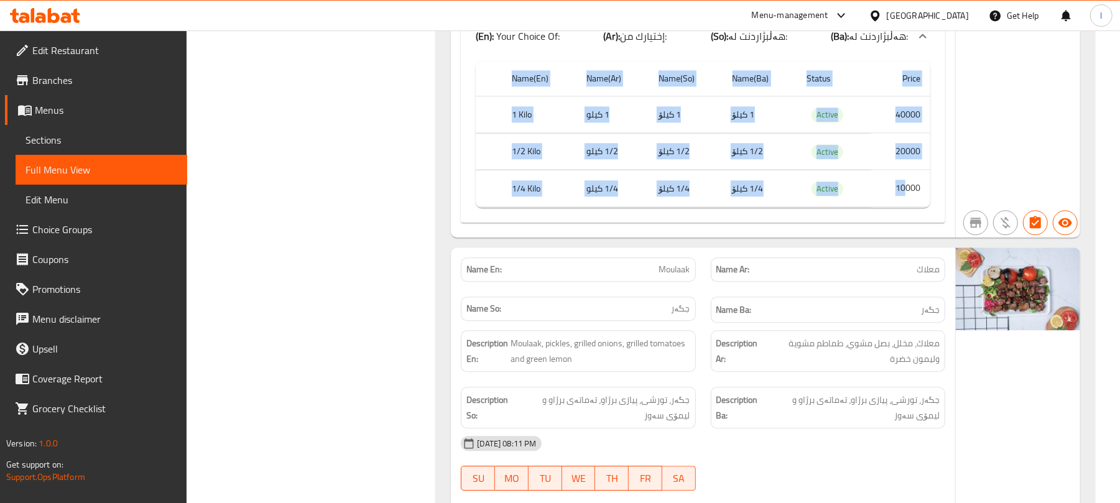
drag, startPoint x: 907, startPoint y: 205, endPoint x: 939, endPoint y: 204, distance: 32.4
click at [939, 204] on div "Name(En) Name(Ar) Name(So) Name(Ba) Status Price 1 Kilo 1 كيلو 1 کیلۆ 1 کیلۆ Ac…" at bounding box center [703, 139] width 485 height 167
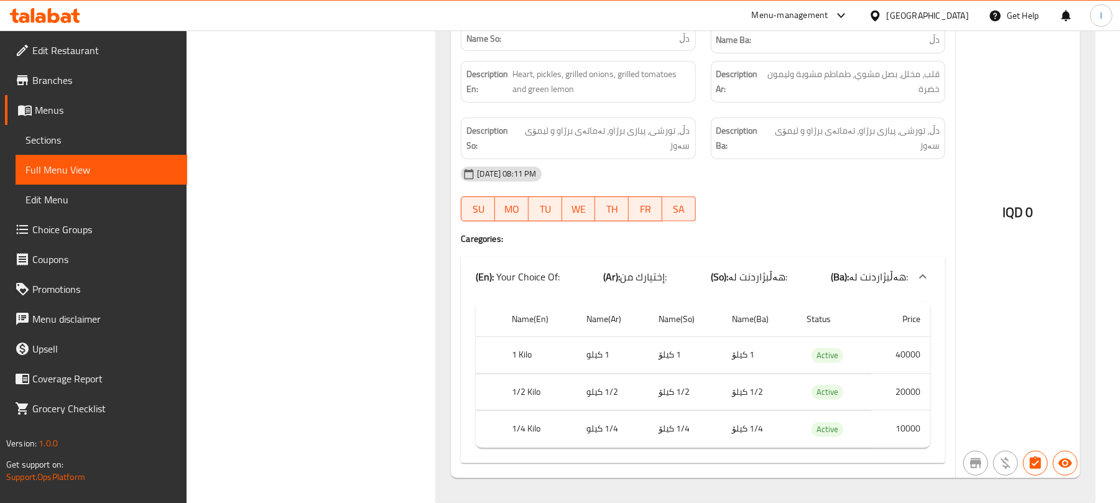
scroll to position [3647, 0]
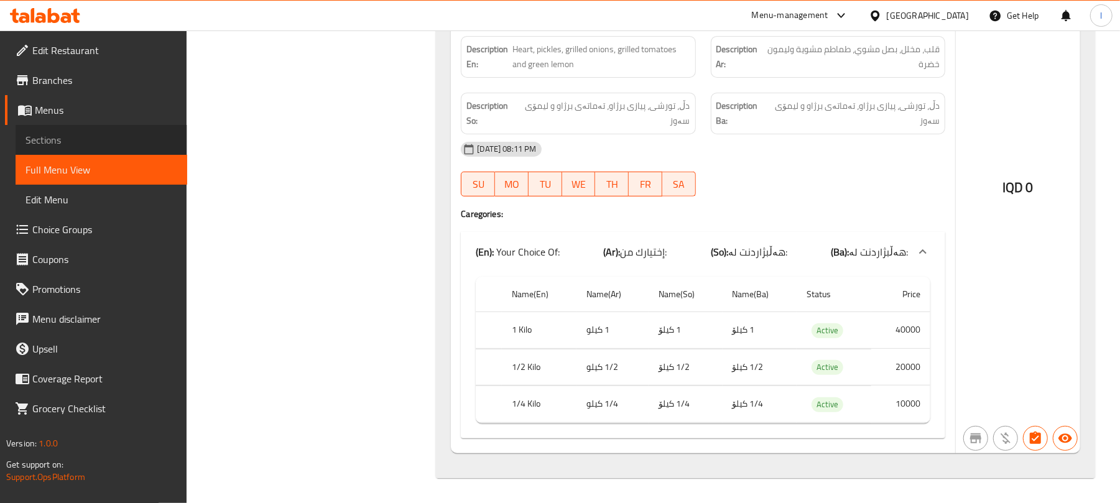
click at [75, 132] on span "Sections" at bounding box center [102, 139] width 152 height 15
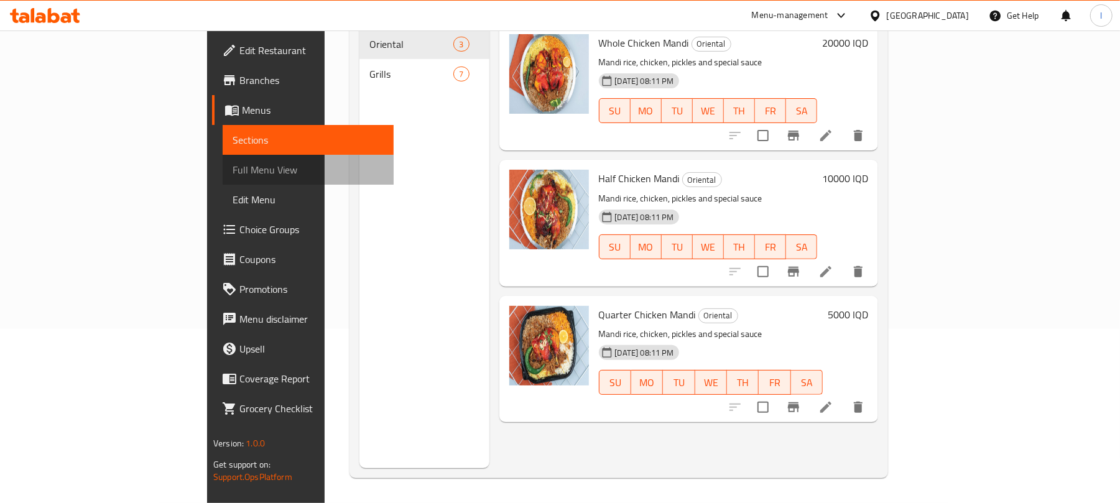
click at [233, 162] on span "Full Menu View" at bounding box center [309, 169] width 152 height 15
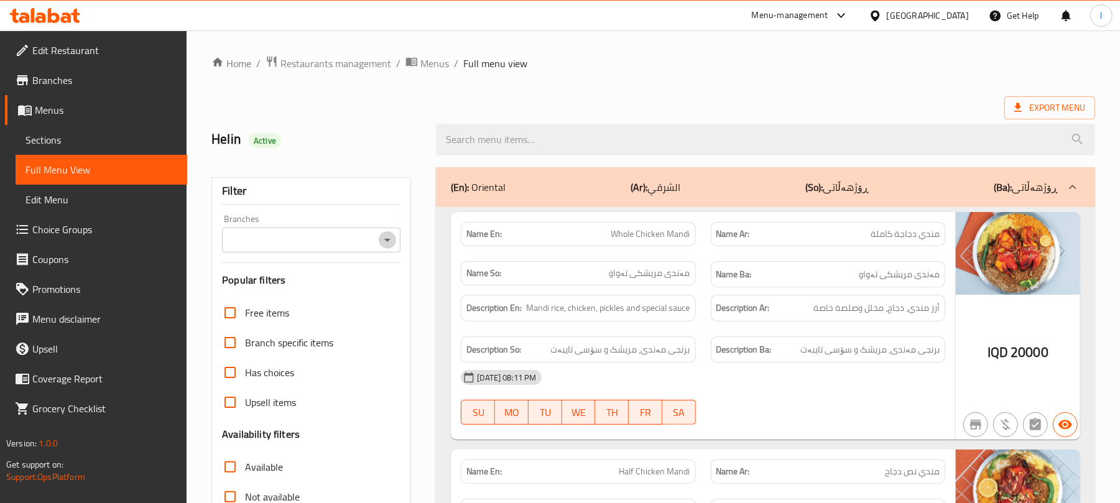
click at [392, 236] on icon "Open" at bounding box center [387, 240] width 15 height 15
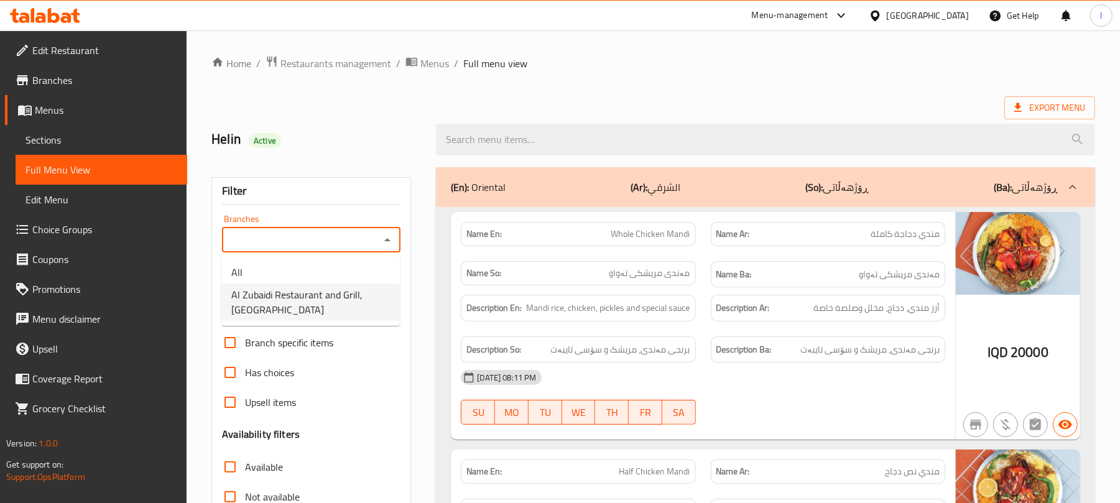
click at [307, 297] on span "Al Zubaidi Restaurant and Grill, Al Zubair" at bounding box center [310, 302] width 159 height 30
type input "Al Zubaidi Restaurant and Grill, Al Zubair"
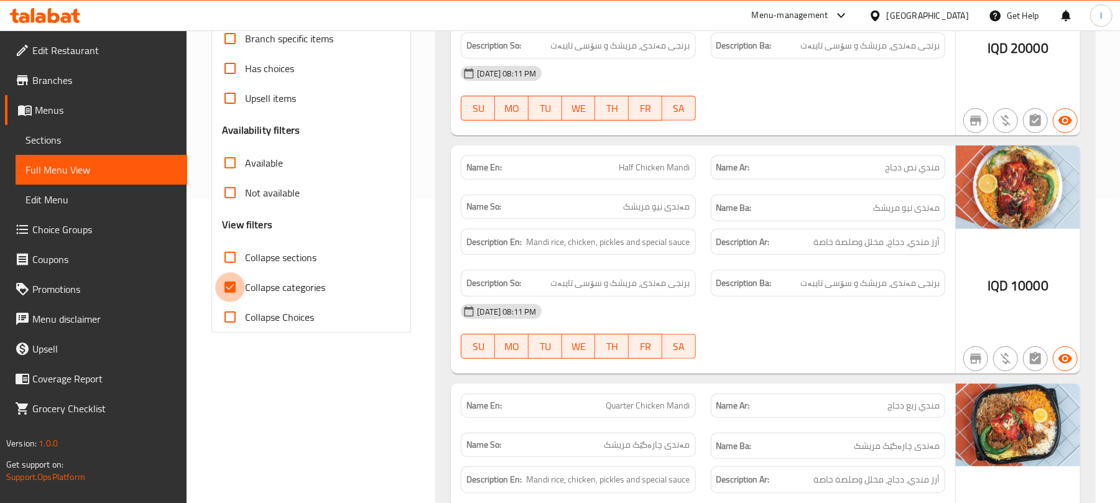
click at [222, 286] on input "Collapse categories" at bounding box center [230, 287] width 30 height 30
checkbox input "false"
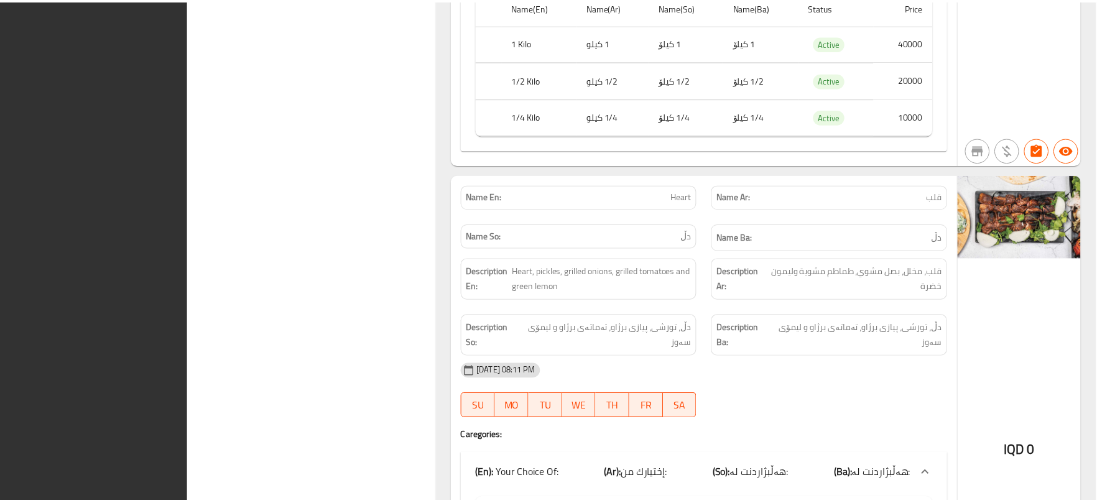
scroll to position [3647, 0]
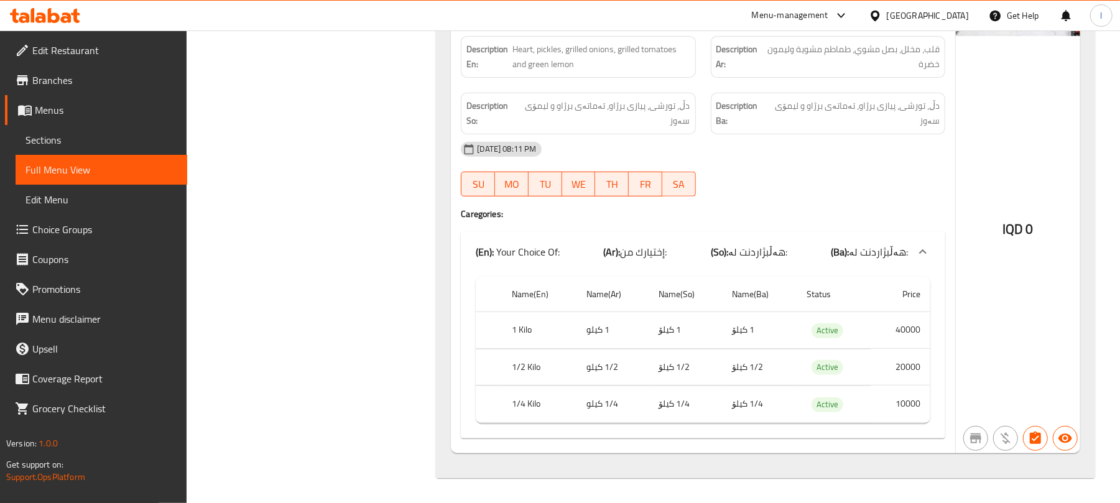
click at [53, 13] on icon at bounding box center [54, 15] width 12 height 15
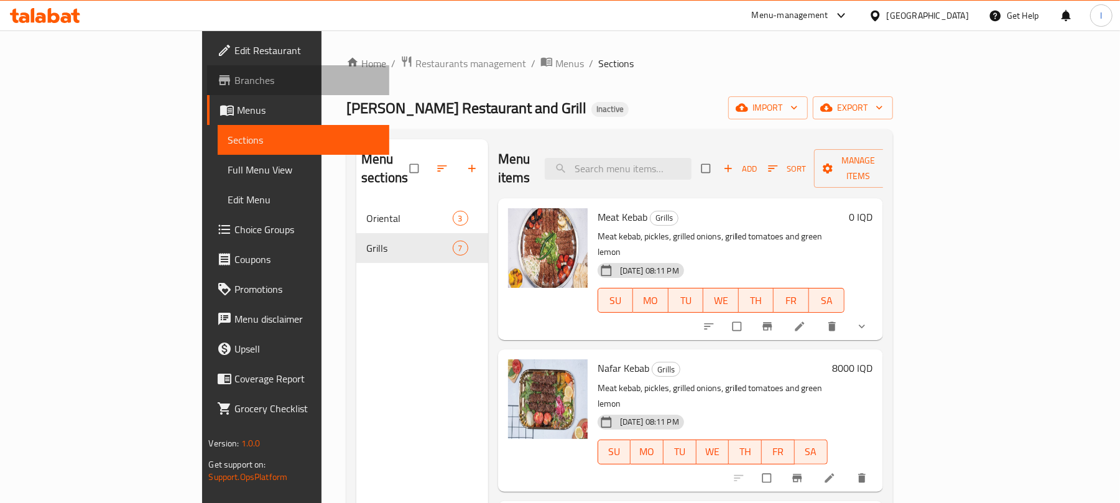
click at [207, 70] on link "Branches" at bounding box center [298, 80] width 182 height 30
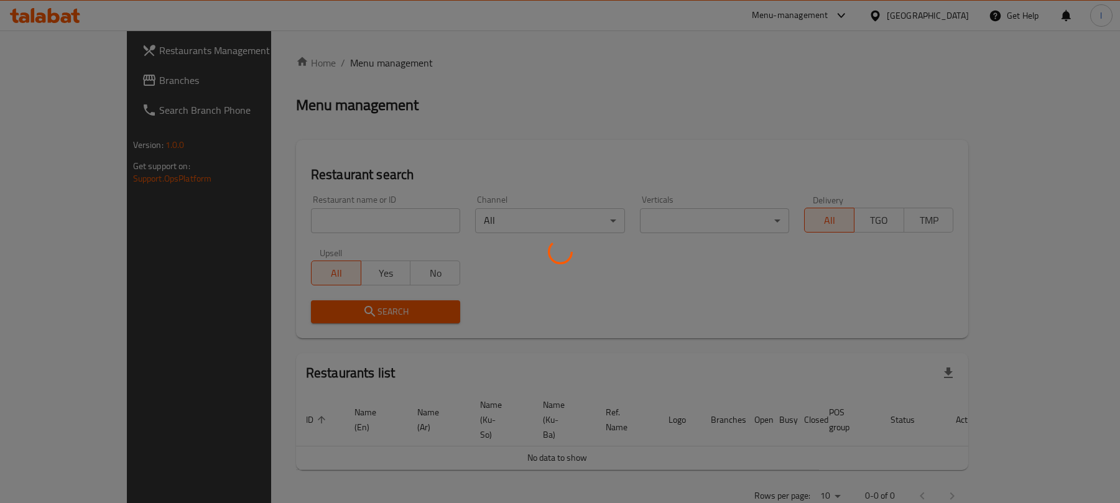
scroll to position [142, 0]
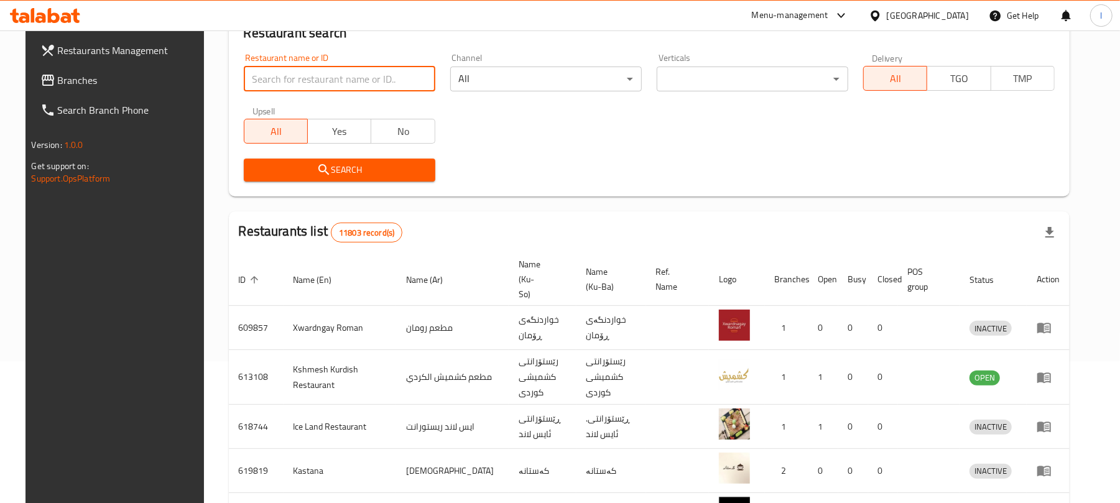
click at [296, 68] on input "search" at bounding box center [340, 79] width 192 height 25
paste input "Lano Fast Food"
type input "Lano Fast Food"
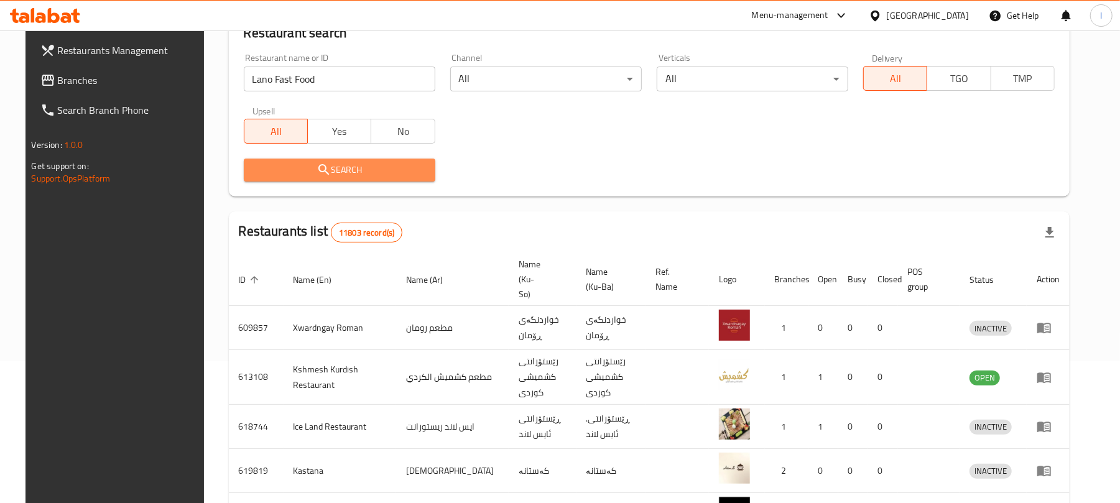
click at [317, 165] on icon "submit" at bounding box center [324, 169] width 15 height 15
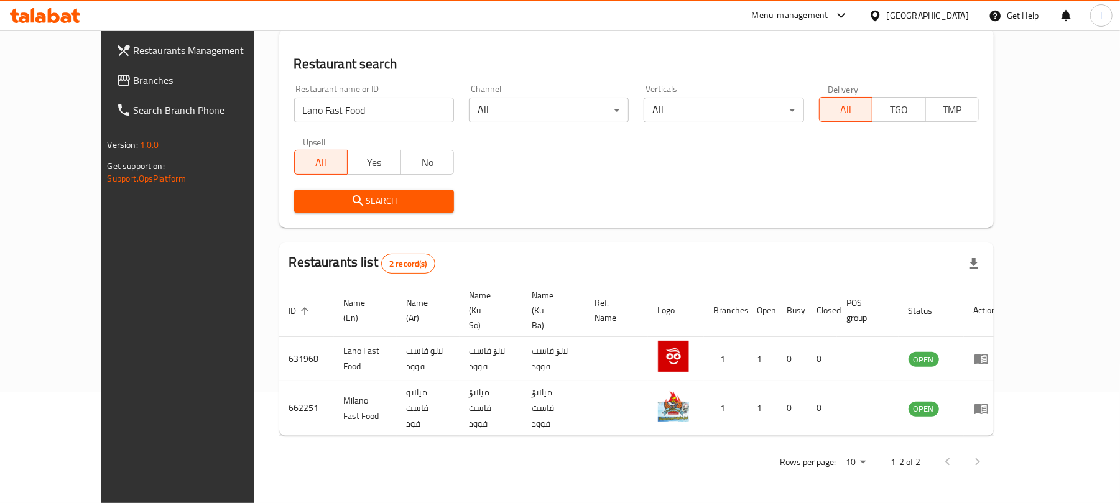
scroll to position [72, 0]
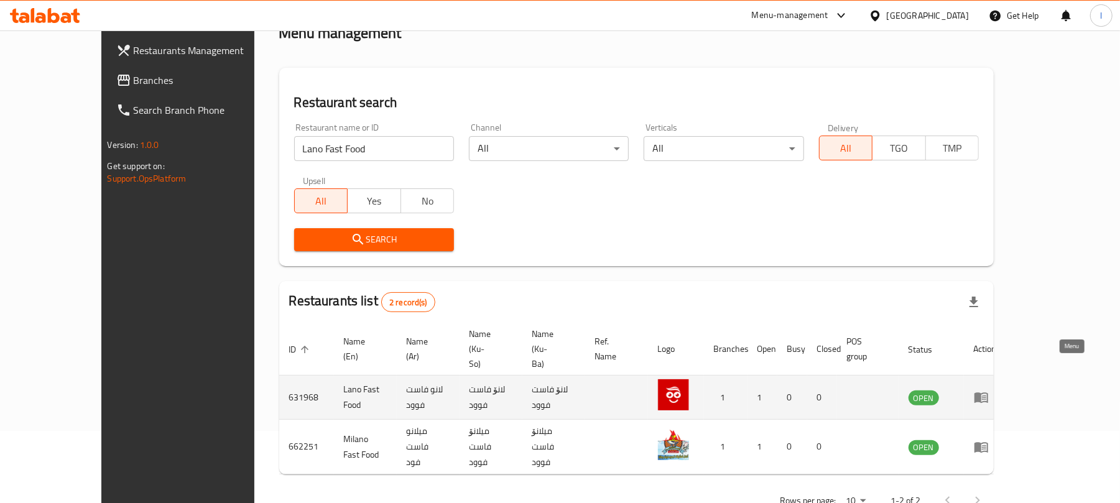
click at [986, 396] on icon "enhanced table" at bounding box center [984, 398] width 4 height 5
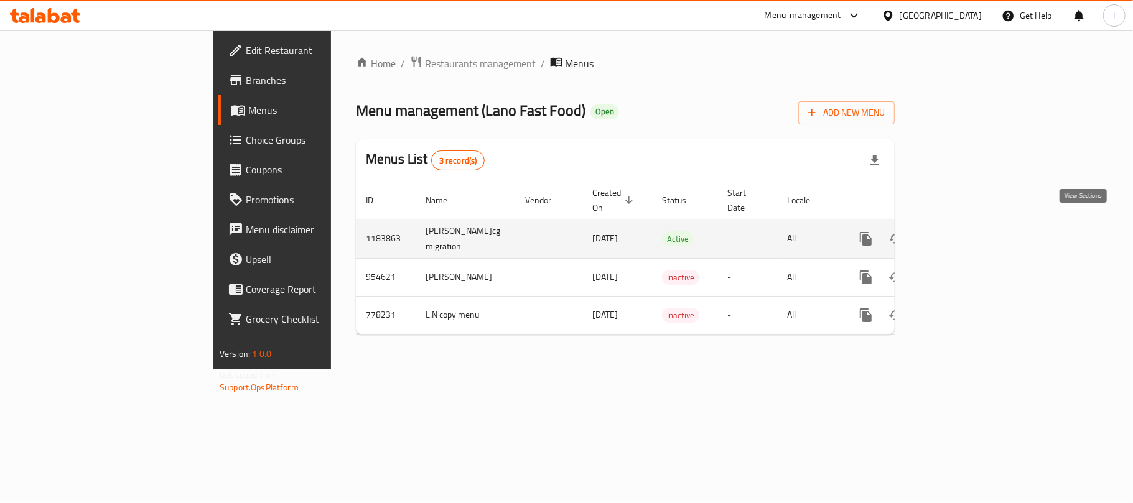
click at [961, 233] on icon "enhanced table" at bounding box center [955, 238] width 11 height 11
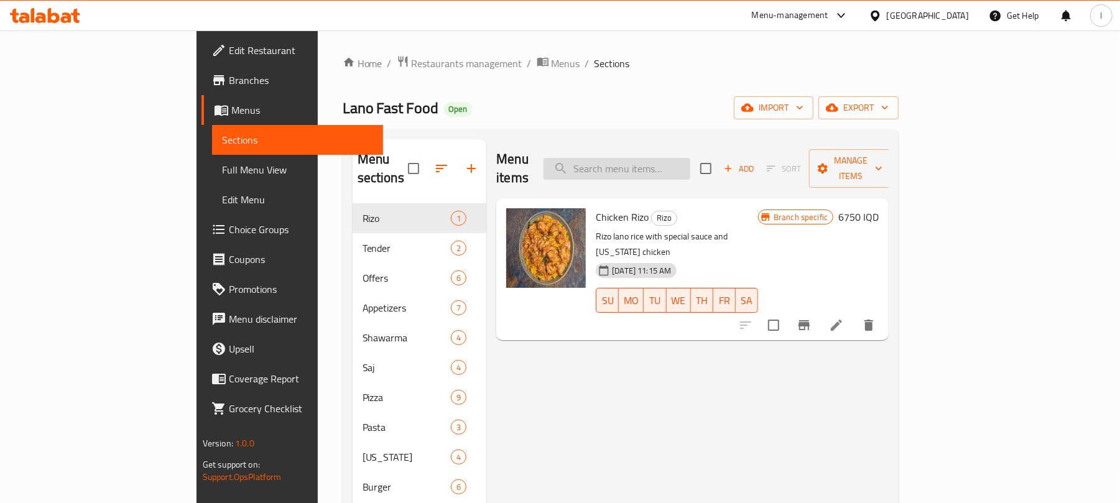
click at [689, 162] on input "search" at bounding box center [617, 169] width 147 height 22
paste input "Meat Shawarma Samoon"
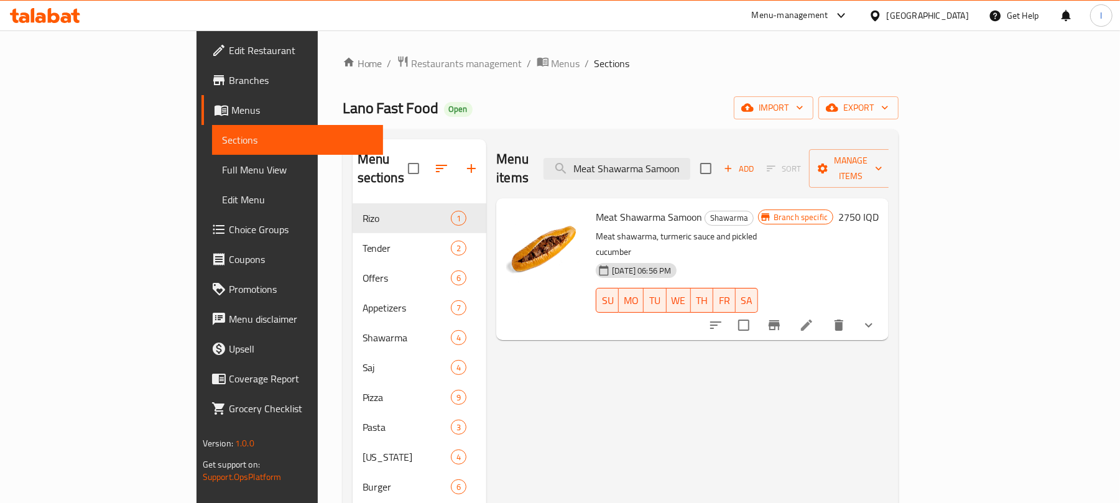
type input "Meat Shawarma Samoon"
click at [824, 314] on li at bounding box center [806, 325] width 35 height 22
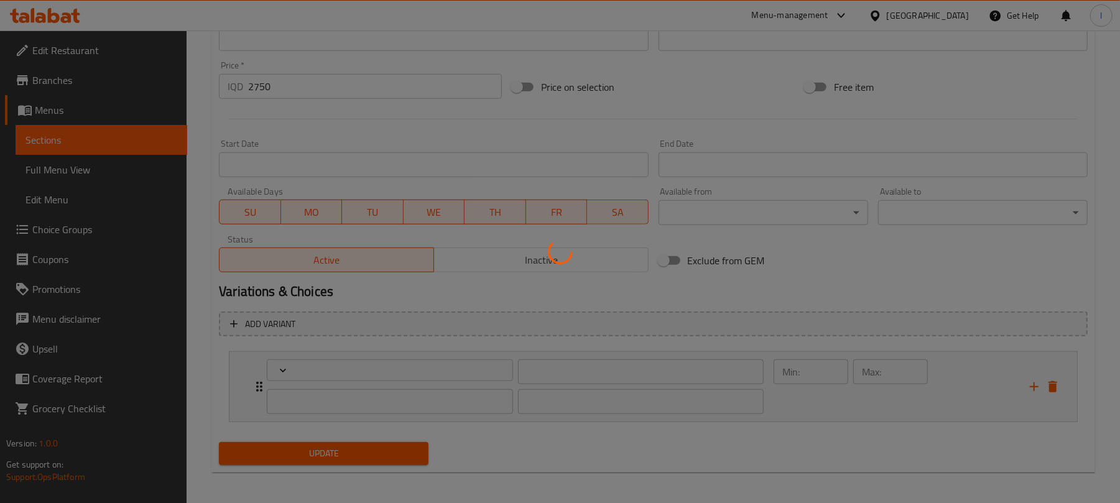
scroll to position [588, 0]
type input "شاورما لحم دوبل:"
type input "دەبڵ شاورمەی گۆشت:"
type input "0"
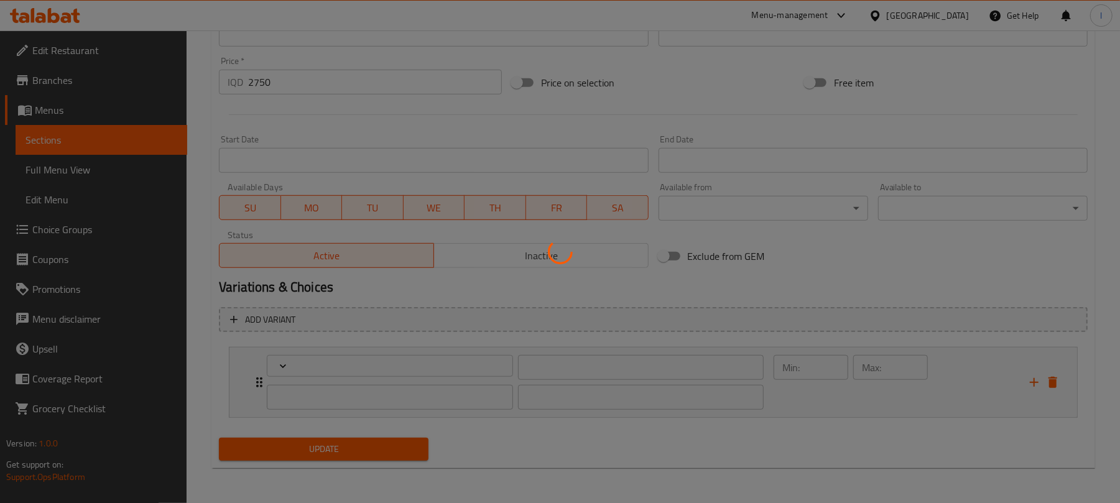
type input "1"
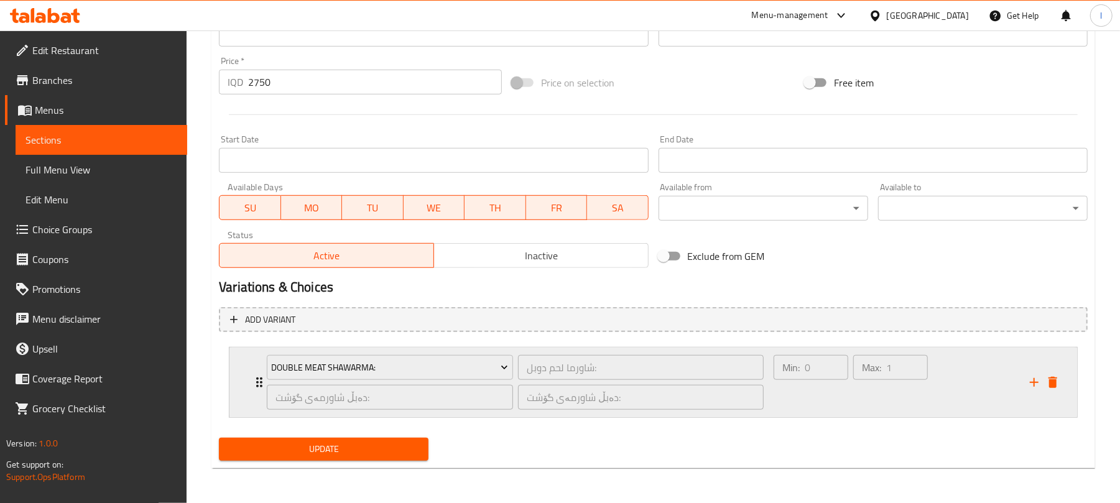
click at [832, 391] on div "Min: 0 ​" at bounding box center [811, 383] width 80 height 60
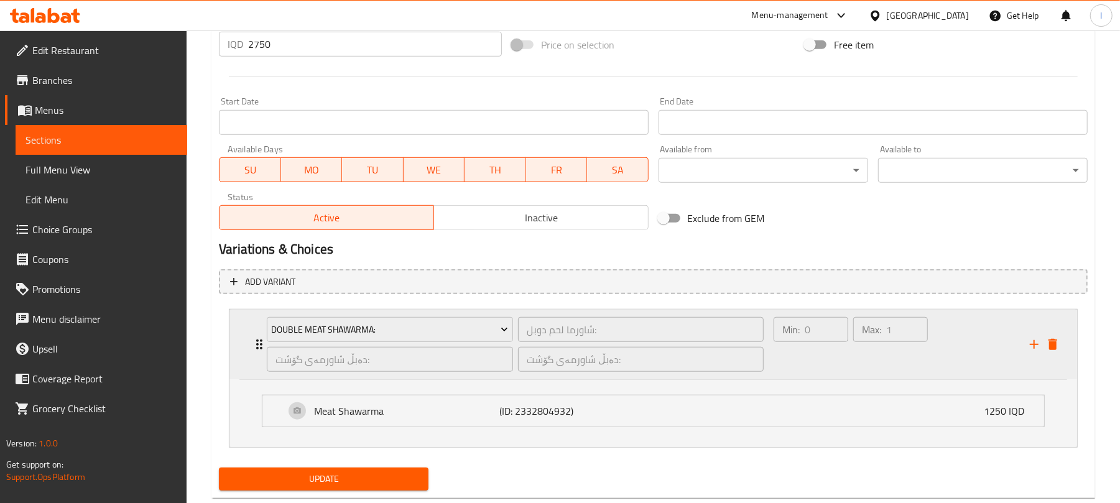
scroll to position [656, 0]
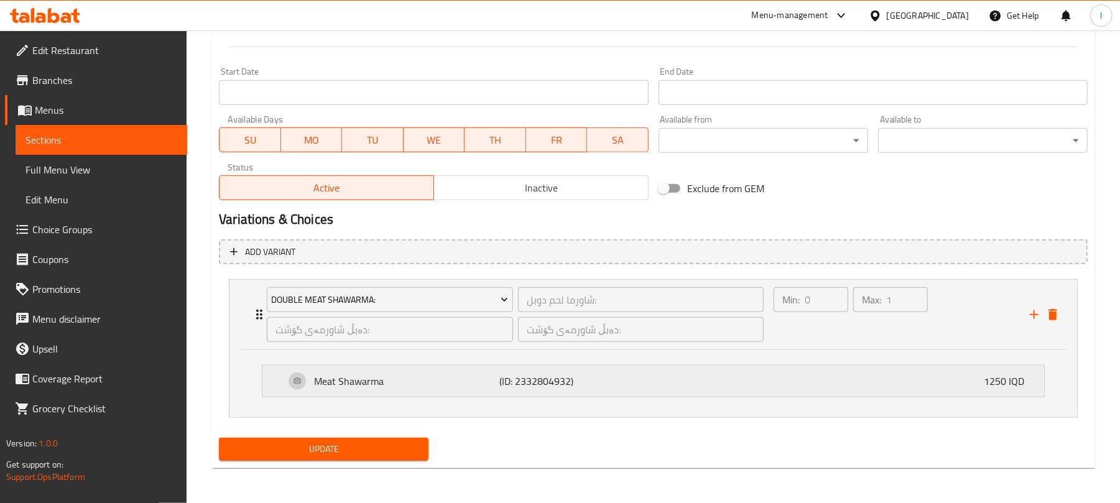
click at [468, 389] on div "Meat Shawarma (ID: 2332804932) 1250 IQD" at bounding box center [657, 381] width 744 height 31
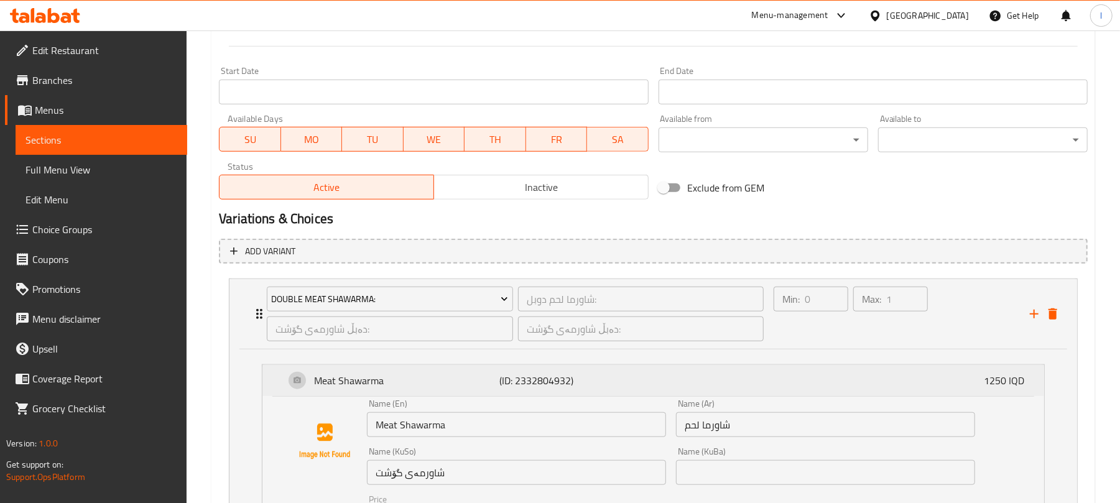
scroll to position [834, 0]
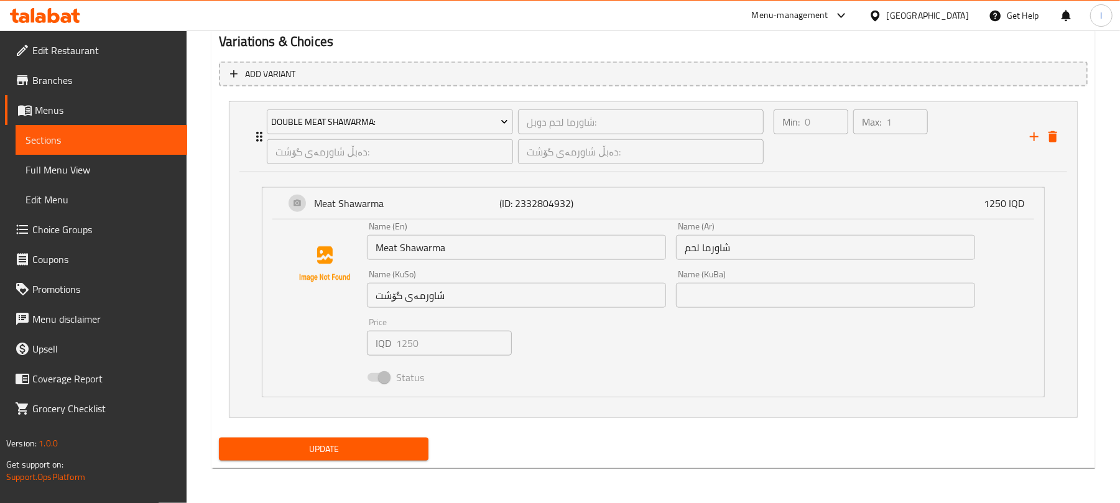
click at [88, 228] on span "Choice Groups" at bounding box center [104, 229] width 145 height 15
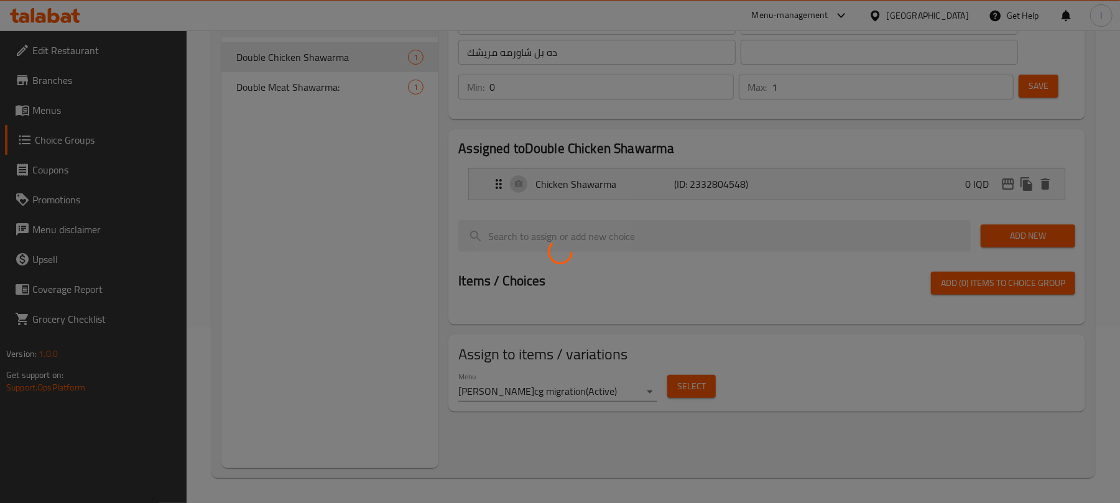
scroll to position [177, 0]
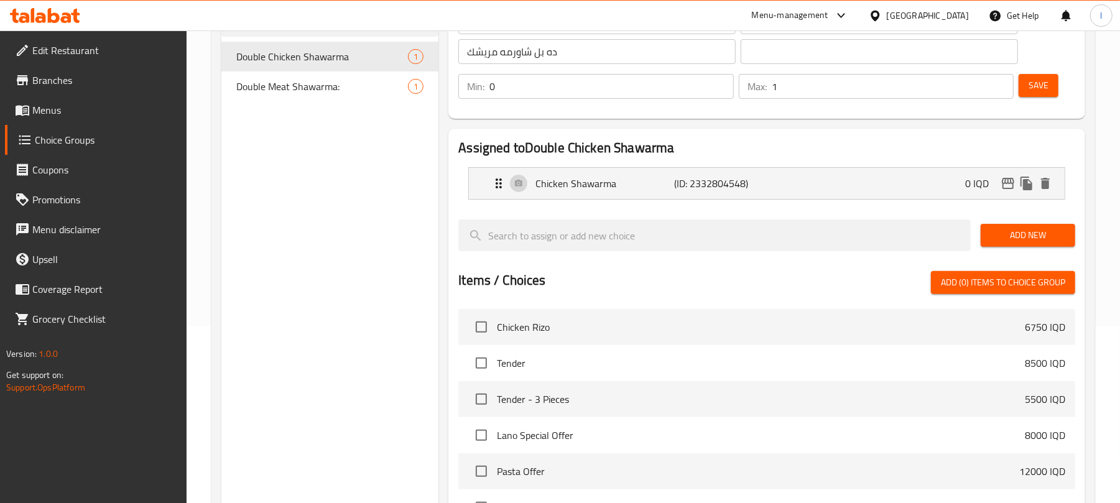
click at [73, 106] on span "Menus" at bounding box center [104, 110] width 145 height 15
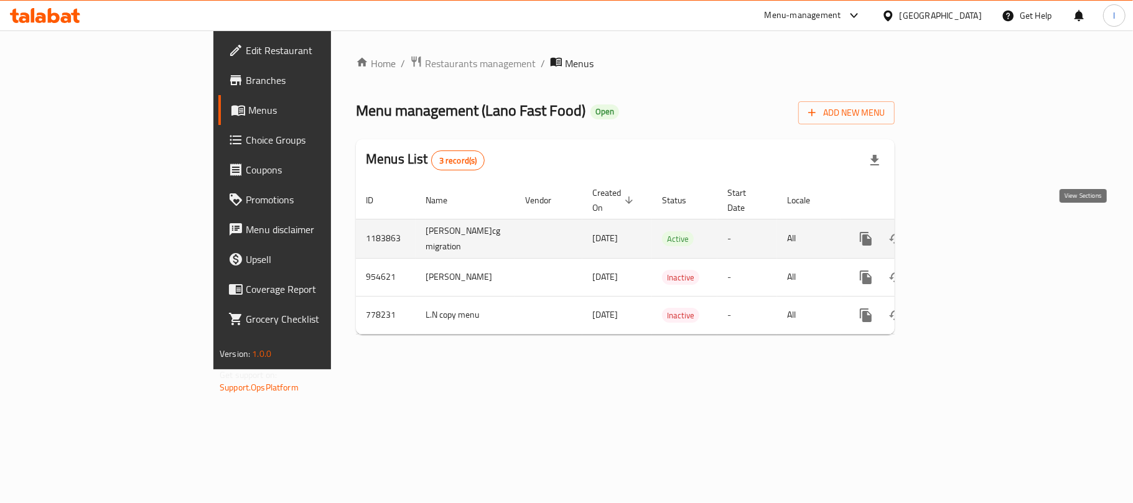
click at [970, 224] on link "enhanced table" at bounding box center [955, 239] width 30 height 30
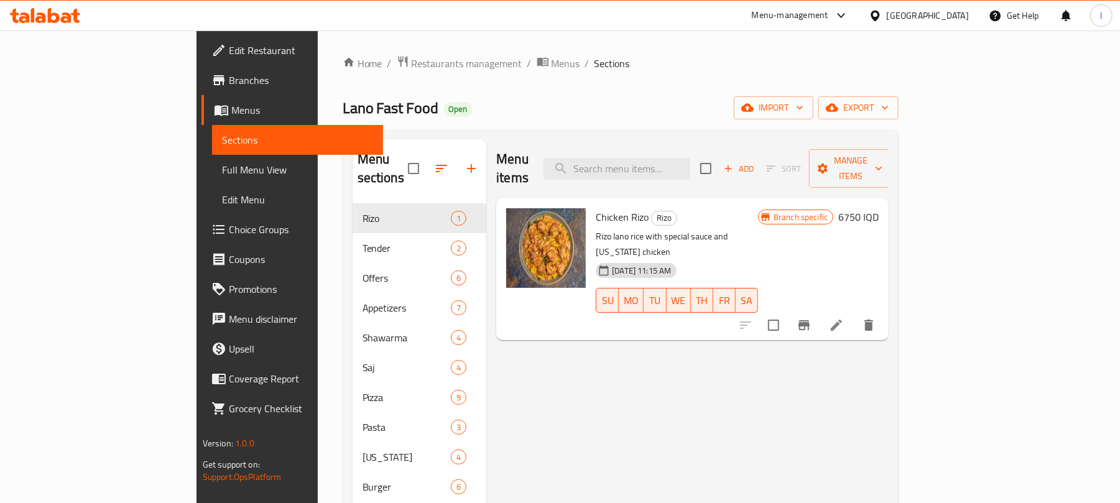
click at [222, 167] on span "Full Menu View" at bounding box center [298, 169] width 152 height 15
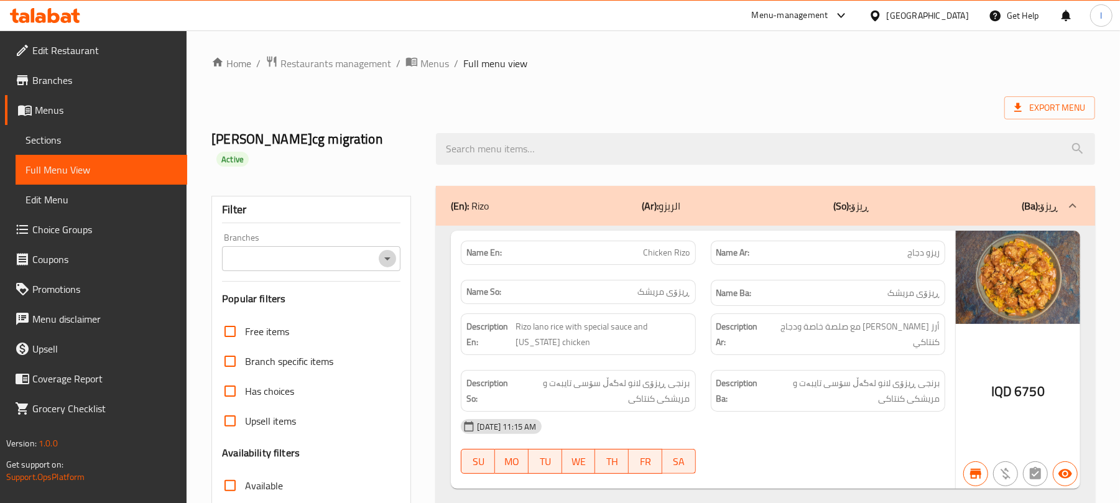
click at [391, 251] on icon "Open" at bounding box center [387, 258] width 15 height 15
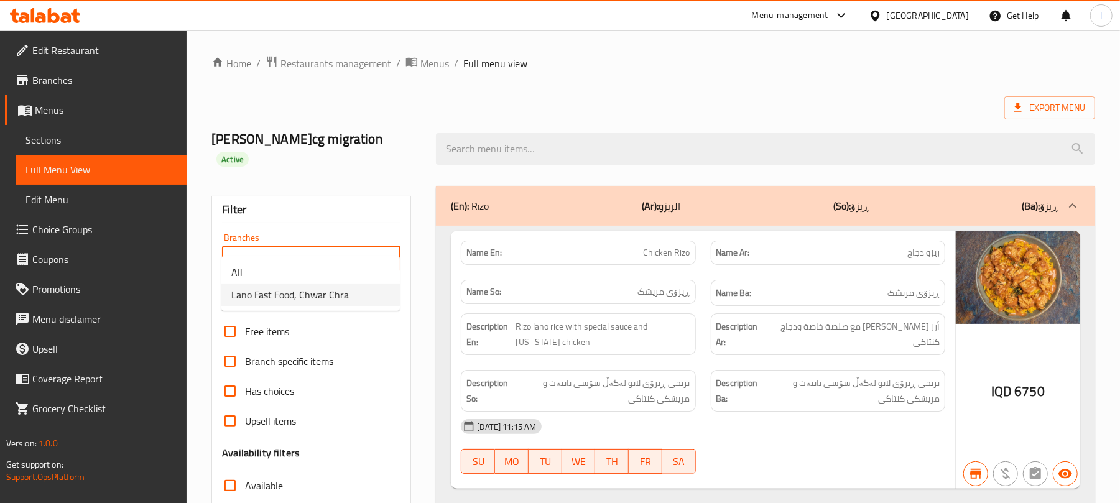
drag, startPoint x: 317, startPoint y: 299, endPoint x: 355, endPoint y: 262, distance: 52.8
click at [316, 299] on span "Lano Fast Food, Chwar Chra" at bounding box center [290, 294] width 118 height 15
type input "Lano Fast Food, Chwar Chra"
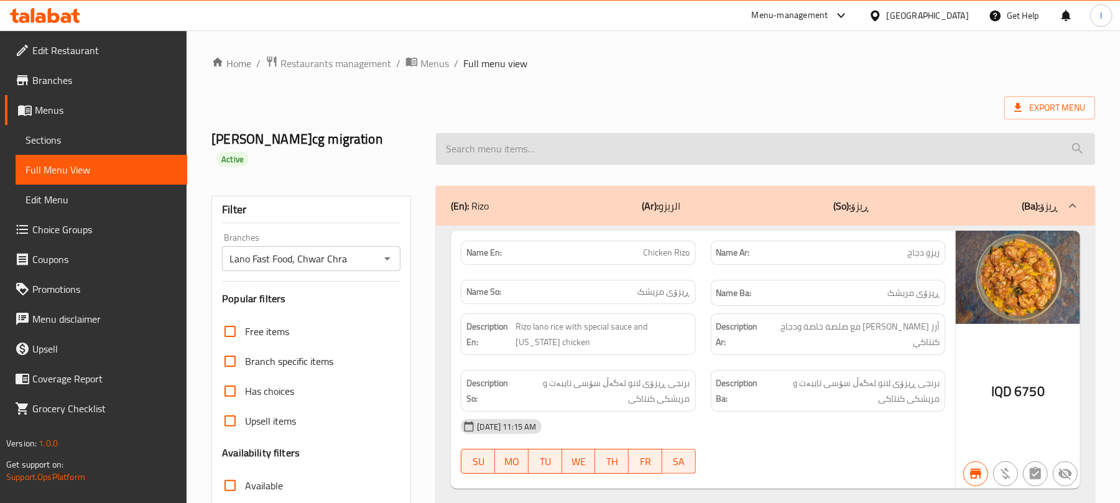
click at [490, 139] on input "search" at bounding box center [765, 149] width 659 height 32
paste input "Meat Shawarma Samoon"
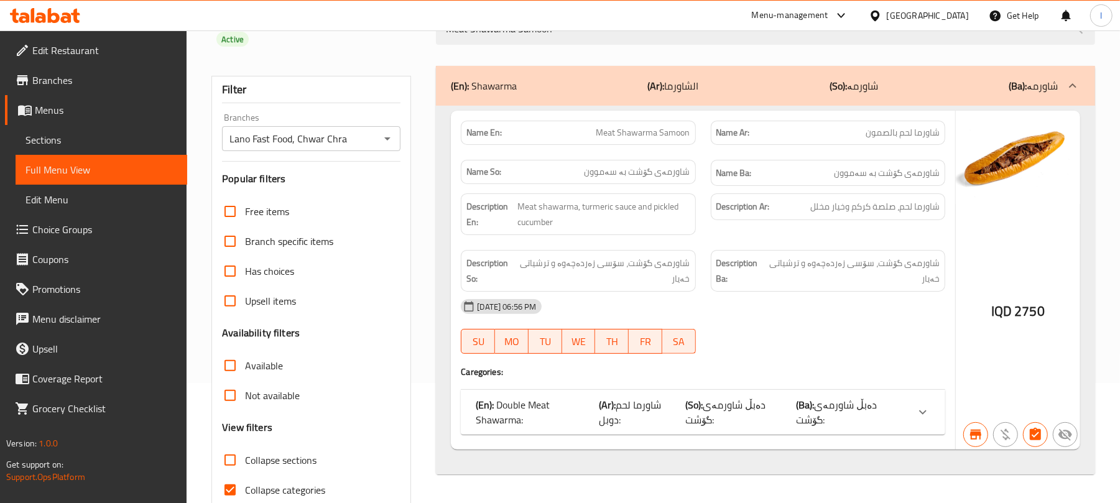
scroll to position [160, 0]
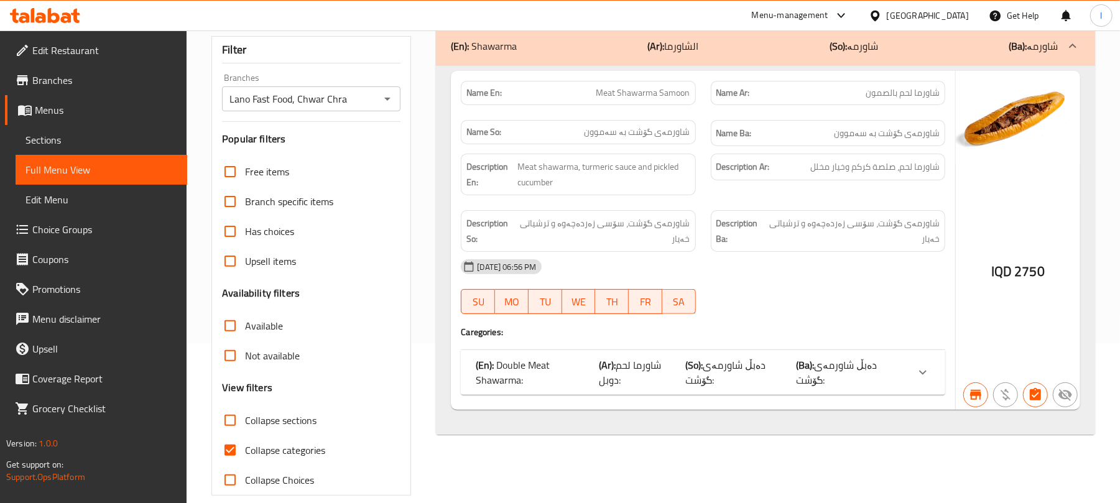
type input "Meat Shawarma Samoon"
click at [239, 435] on input "Collapse categories" at bounding box center [230, 450] width 30 height 30
checkbox input "false"
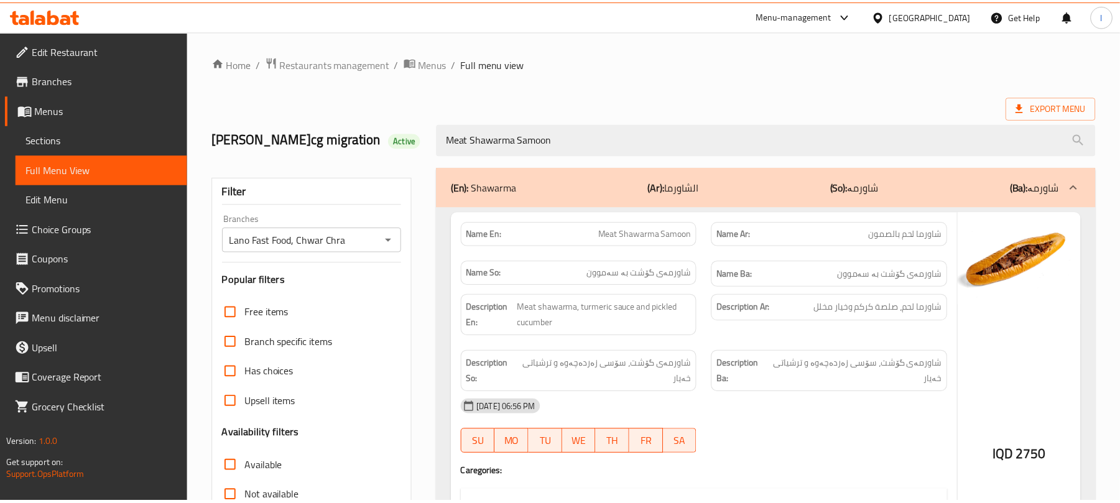
scroll to position [188, 0]
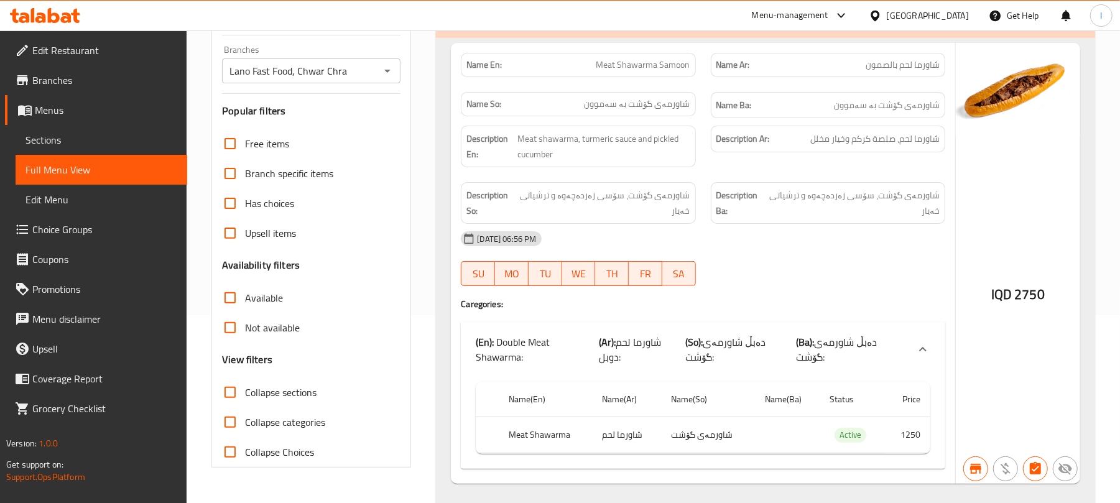
click at [41, 230] on span "Choice Groups" at bounding box center [104, 229] width 145 height 15
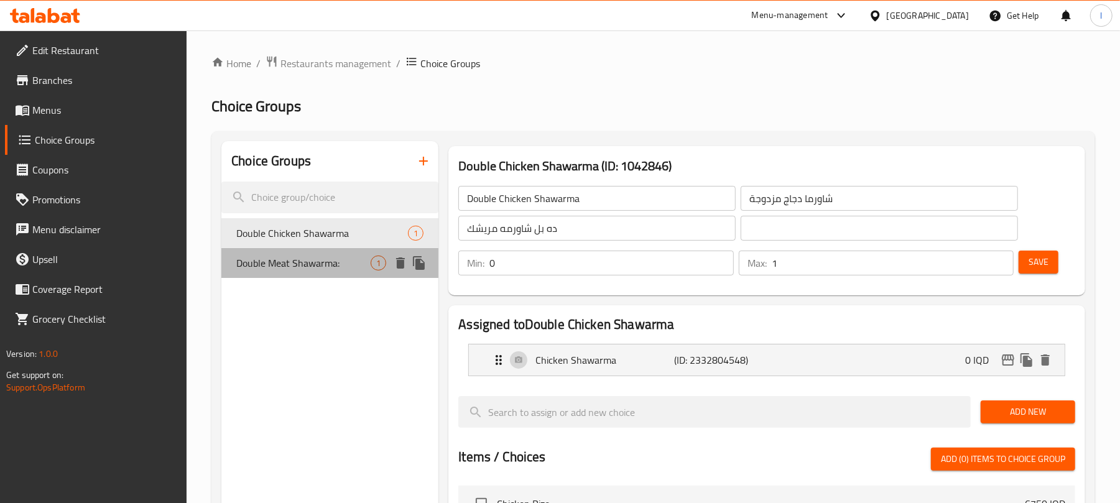
click at [330, 264] on span "Double Meat Shawarma:" at bounding box center [303, 263] width 134 height 15
type input "Double Meat Shawarma:"
type input "شاورما لحم دوبل:"
type input "دەبڵ شاورمەی گۆشت:"
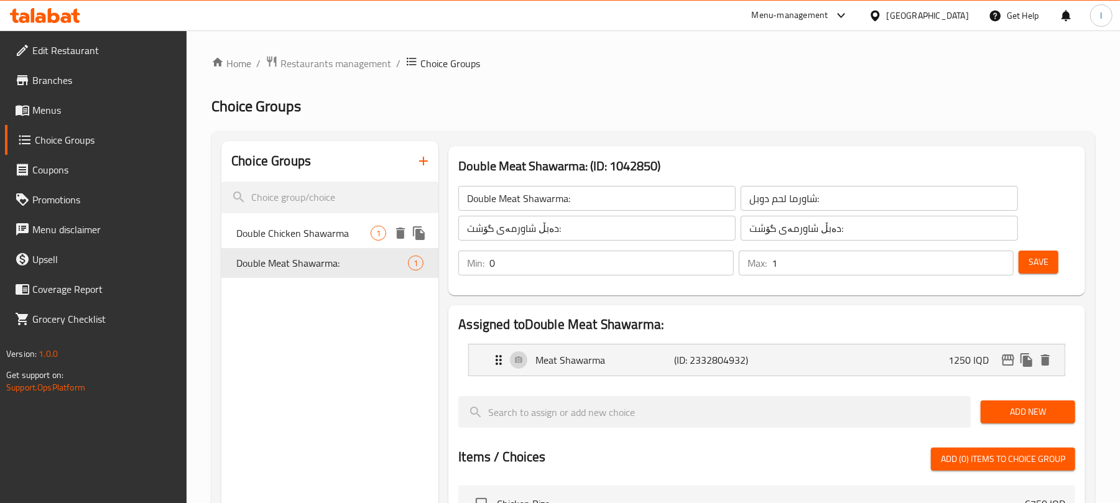
click at [323, 236] on span "Double Chicken Shawarma" at bounding box center [303, 233] width 134 height 15
type input "Double Chicken Shawarma"
type input "شاورما دجاج مزدوجة"
type input "ده بل شاورمه مريشك"
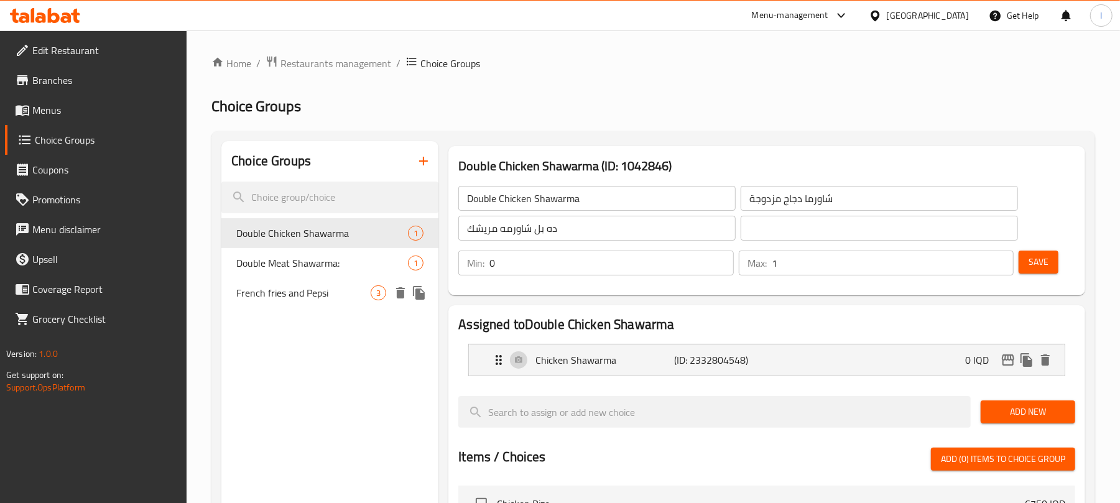
click at [297, 287] on span "French fries and Pepsi" at bounding box center [303, 292] width 134 height 15
type input "French fries and Pepsi"
type input "بطاطس مقلية وبيبسي"
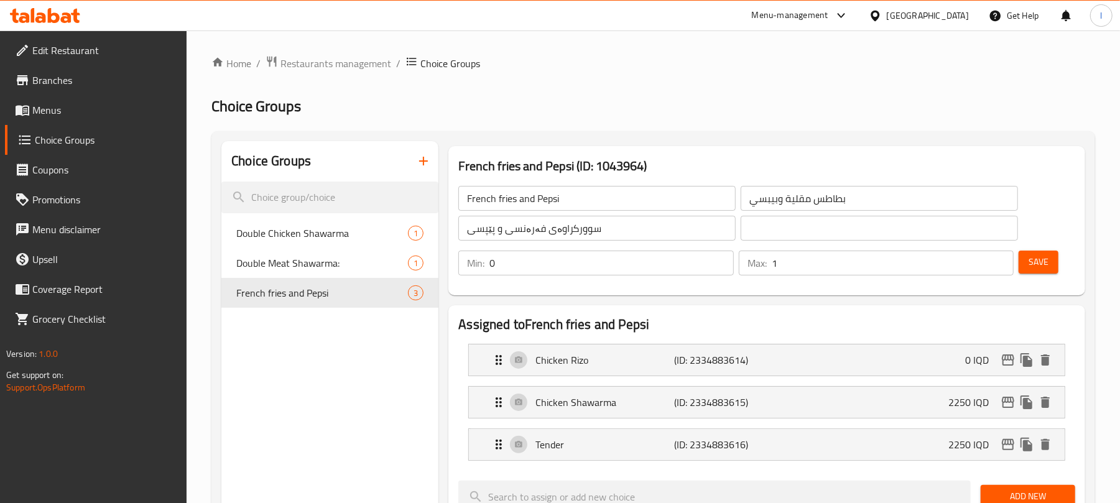
click at [619, 236] on input "سوورکراوەی فەرەنسی و پێپسی" at bounding box center [596, 228] width 277 height 25
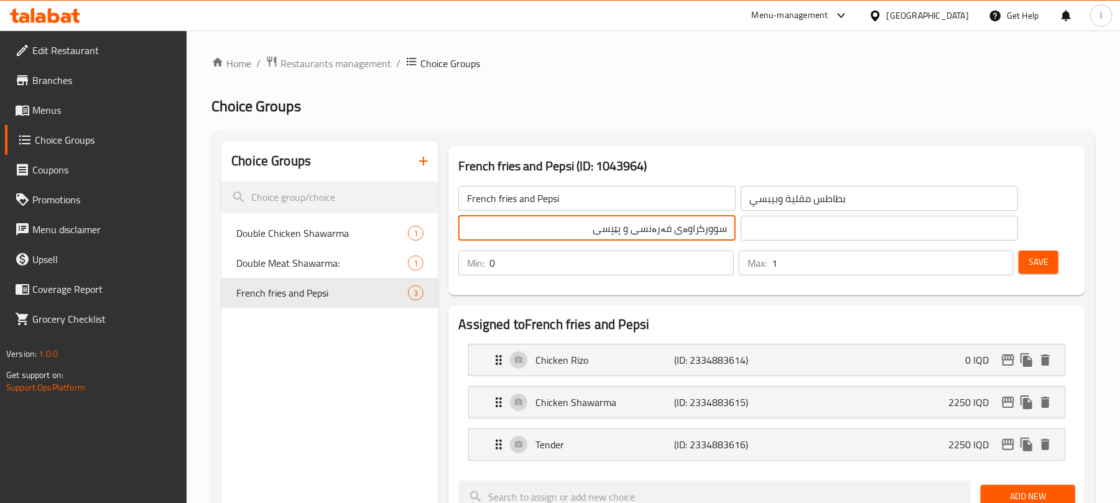
drag, startPoint x: 595, startPoint y: 234, endPoint x: 840, endPoint y: 231, distance: 244.4
click at [840, 231] on div "French fries and Pepsi ​ بطاطس مقلية وبيبسي ​ سوورکراوەی فەرەنسی و پێپسی ​ ​" at bounding box center [738, 214] width 575 height 70
type input "فینگەر و بیپسی"
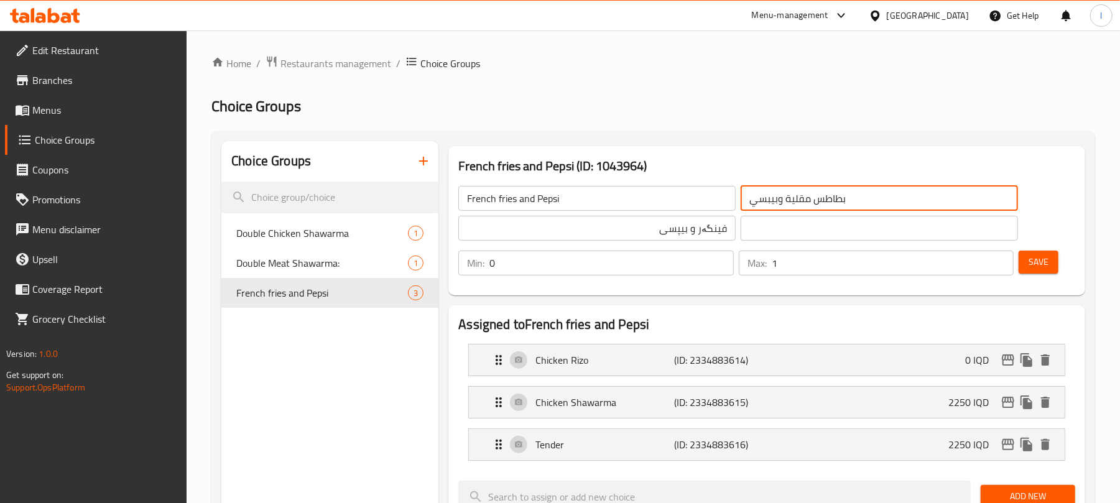
click at [861, 192] on input "بطاطس مقلية وبيبسي" at bounding box center [879, 198] width 277 height 25
click at [1031, 257] on span "Save" at bounding box center [1039, 262] width 20 height 16
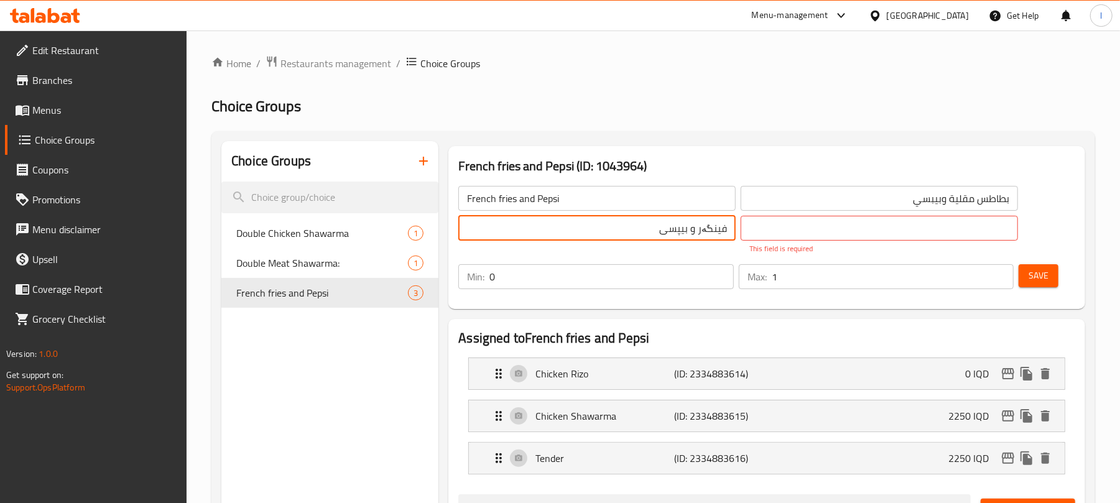
click at [710, 239] on input "فینگەر و بیپسی" at bounding box center [596, 228] width 277 height 25
click at [774, 232] on input "text" at bounding box center [879, 228] width 277 height 25
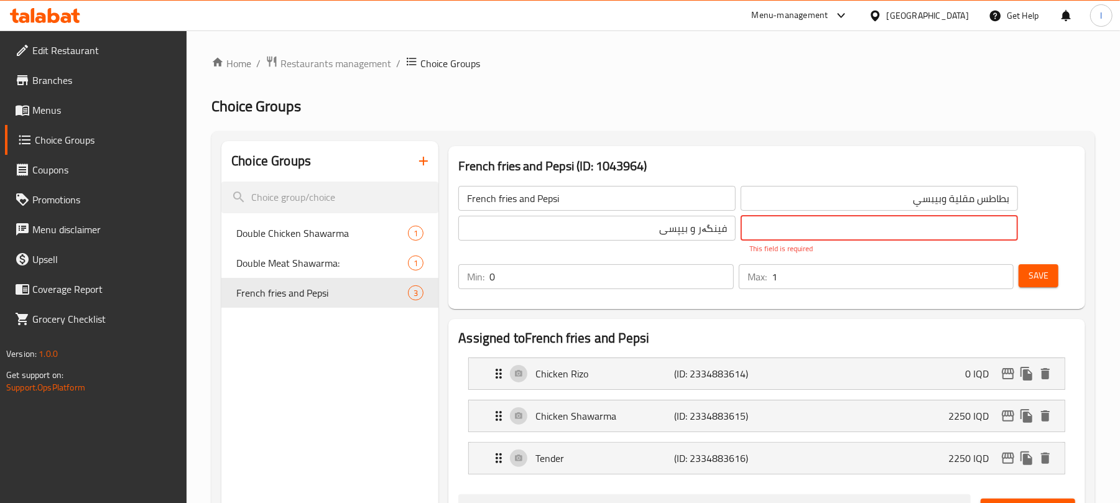
paste input "فینگەر و بیپسی"
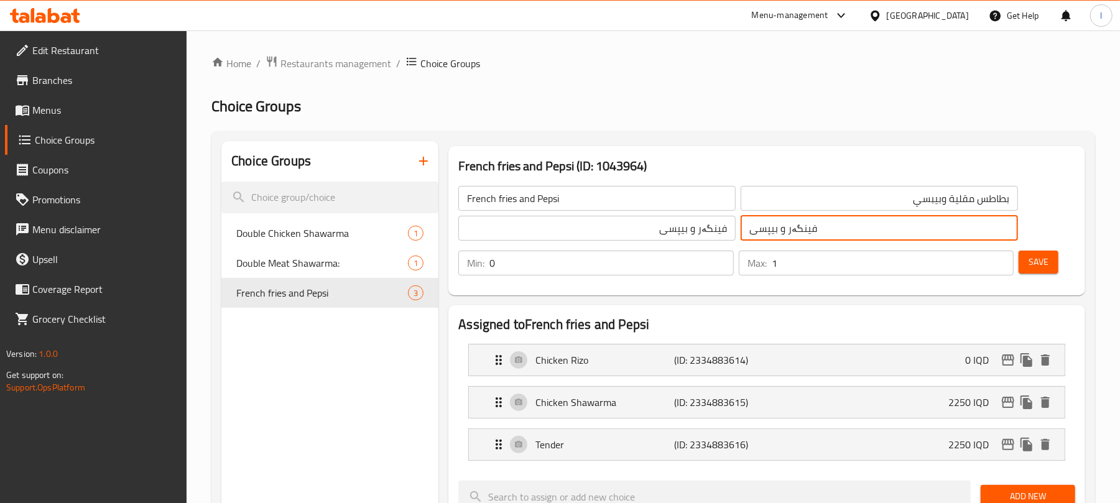
type input "فینگەر و بیپسی"
click at [1039, 255] on span "Save" at bounding box center [1039, 262] width 20 height 16
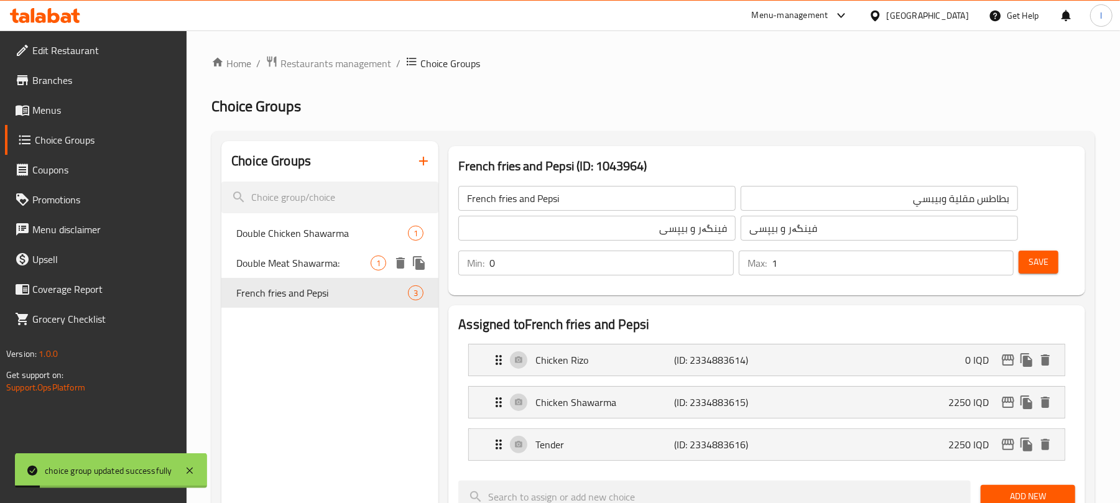
click at [314, 256] on span "Double Meat Shawarma:" at bounding box center [303, 263] width 134 height 15
type input "Double Meat Shawarma:"
type input "شاورما لحم دوبل:"
type input "دەبڵ شاورمەی گۆشت:"
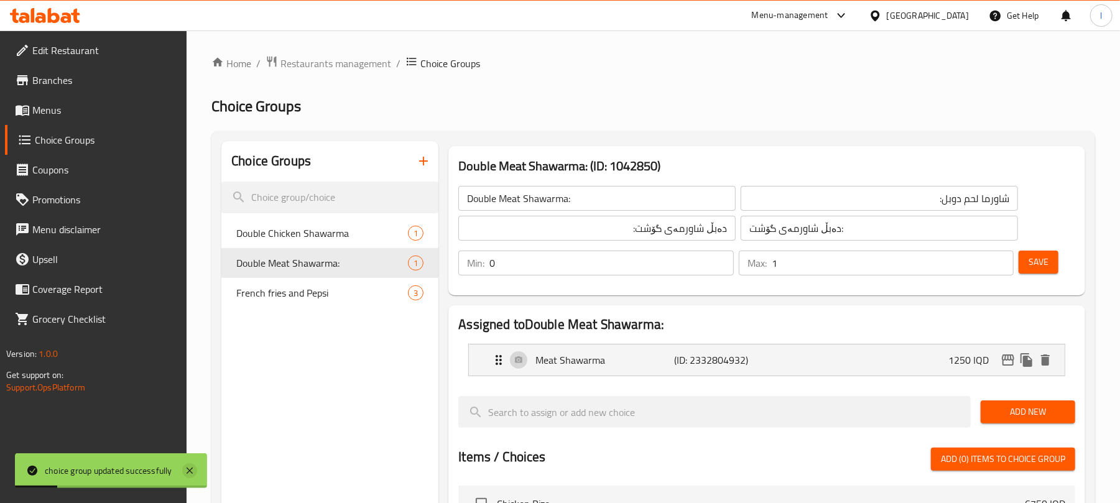
click at [185, 473] on icon at bounding box center [189, 470] width 15 height 15
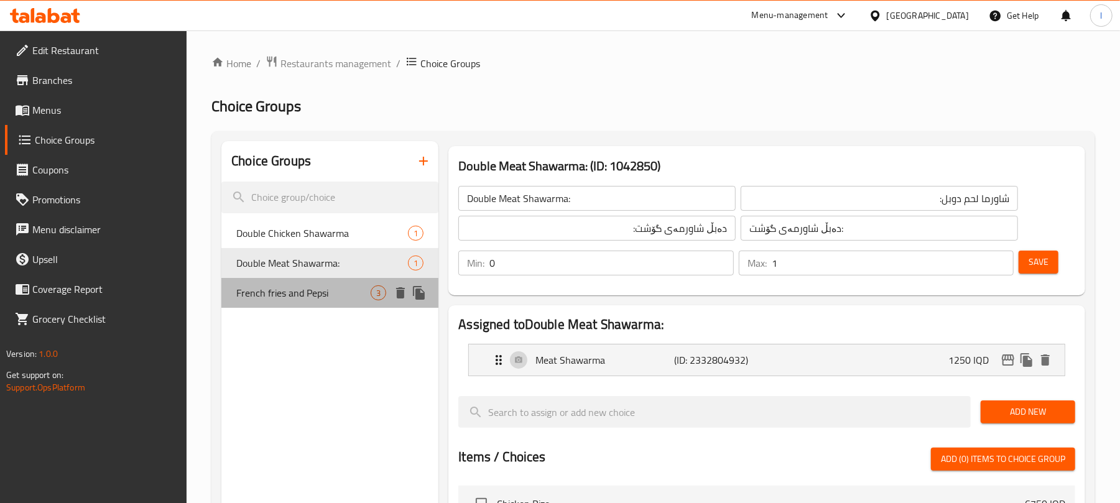
click at [333, 300] on span "French fries and Pepsi" at bounding box center [303, 292] width 134 height 15
type input "French fries and Pepsi"
type input "بطاطس مقلية وبيبسي"
type input "فینگەر و بیپسی"
